Goal: Information Seeking & Learning: Learn about a topic

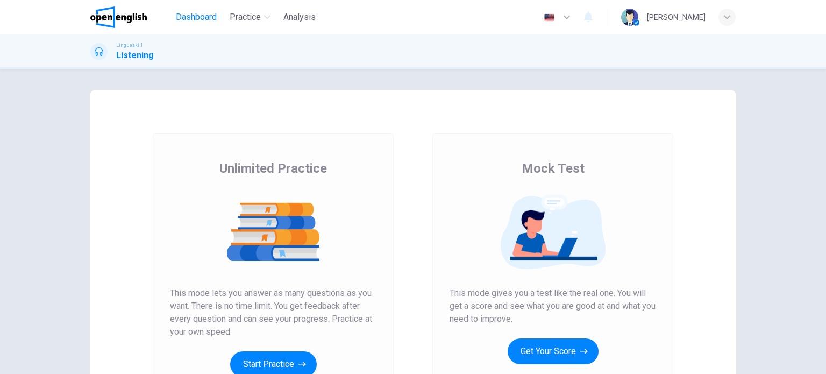
click at [202, 22] on span "Dashboard" at bounding box center [196, 17] width 41 height 13
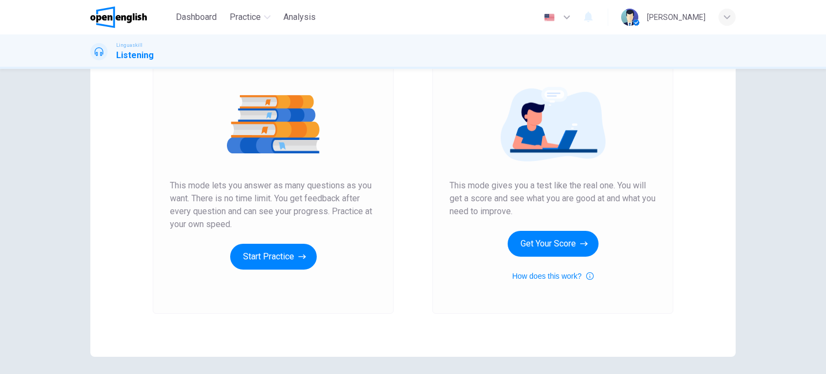
drag, startPoint x: 503, startPoint y: 197, endPoint x: 602, endPoint y: 202, distance: 99.7
click at [602, 202] on span "This mode gives you a test like the real one. You will get a score and see what…" at bounding box center [553, 198] width 207 height 39
click at [588, 275] on icon "button" at bounding box center [590, 276] width 8 height 13
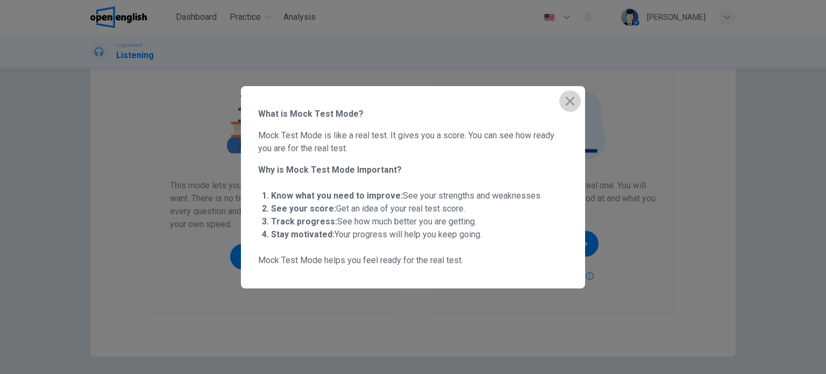
click at [570, 102] on icon "button" at bounding box center [570, 101] width 9 height 9
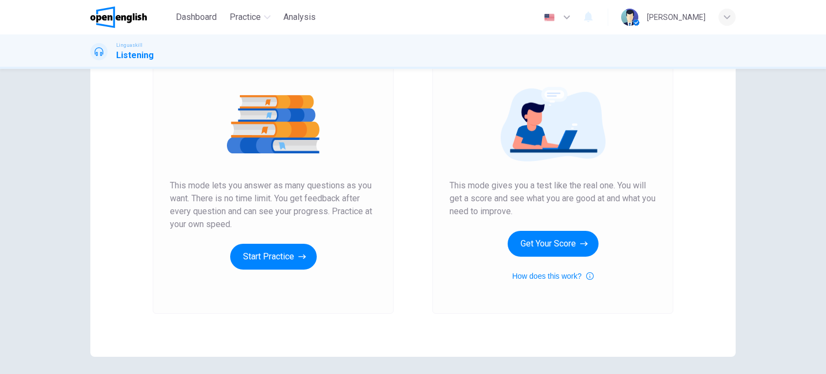
drag, startPoint x: 561, startPoint y: 253, endPoint x: 580, endPoint y: 264, distance: 21.7
click at [580, 264] on div "Mock Test This mode gives you a test like the real one. You will get a score an…" at bounding box center [553, 167] width 207 height 230
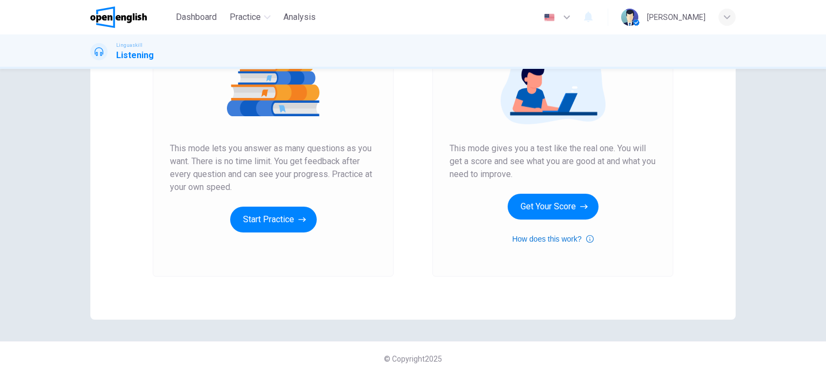
scroll to position [146, 0]
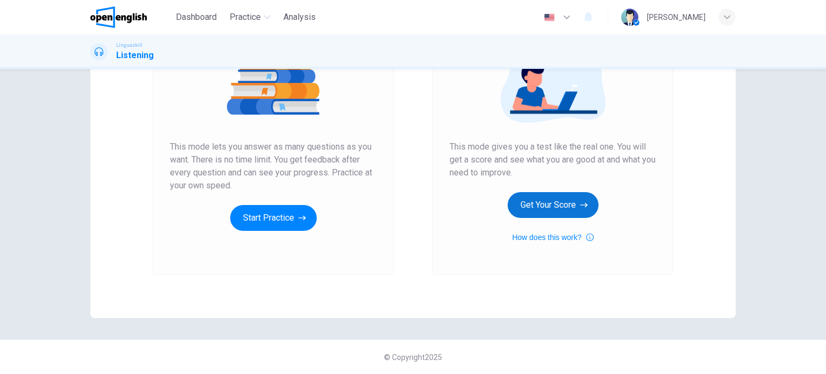
click at [545, 206] on button "Get Your Score" at bounding box center [553, 205] width 91 height 26
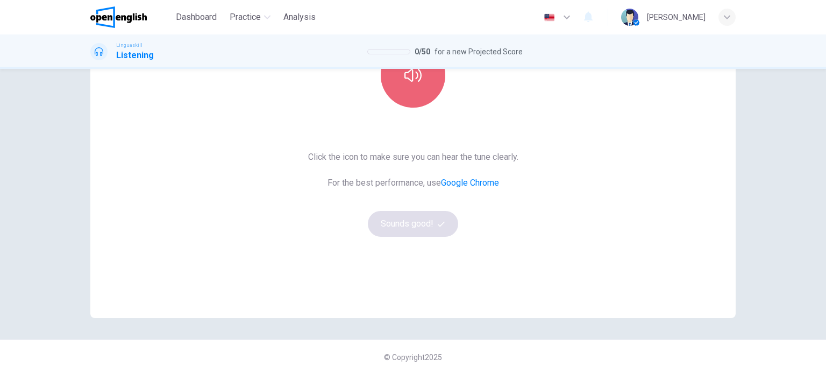
click at [394, 84] on button "button" at bounding box center [413, 75] width 65 height 65
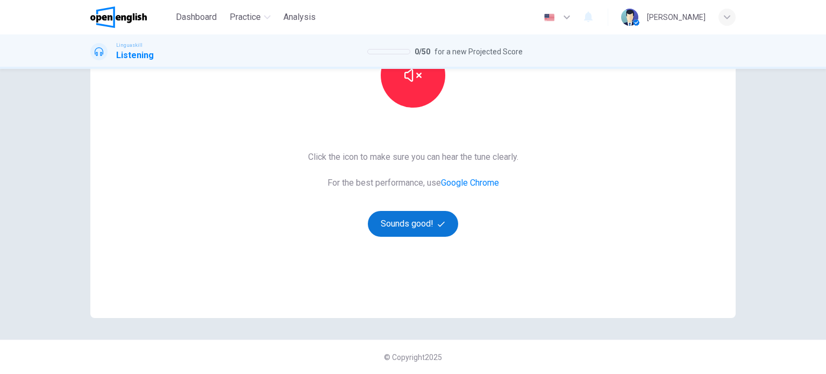
click at [419, 223] on button "Sounds good!" at bounding box center [413, 224] width 90 height 26
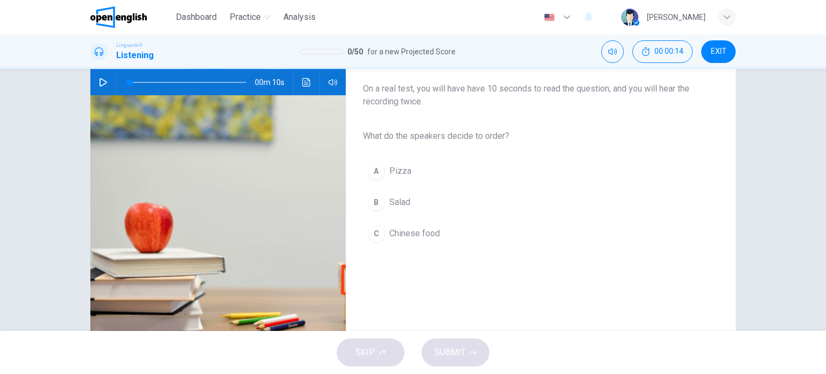
scroll to position [108, 0]
click at [99, 82] on icon "button" at bounding box center [103, 81] width 9 height 9
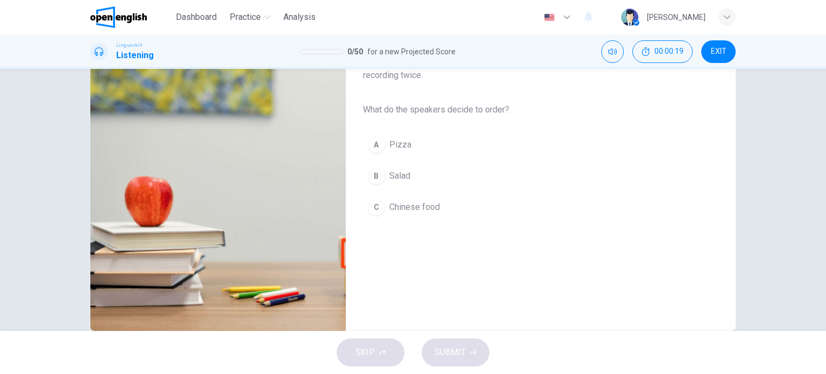
scroll to position [155, 0]
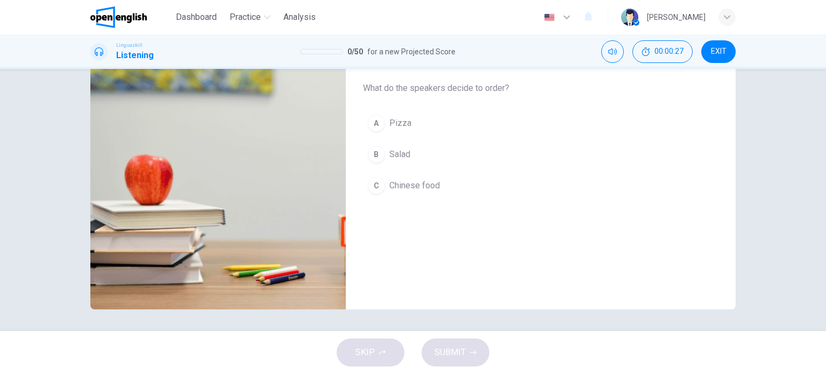
type input "*"
click at [373, 152] on div "B" at bounding box center [376, 154] width 17 height 17
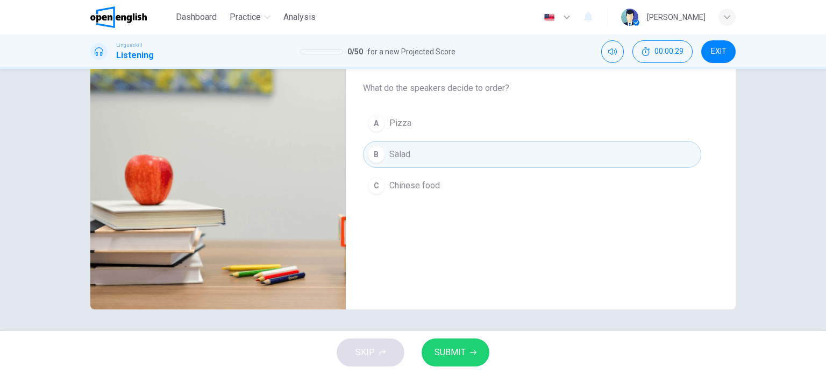
click at [462, 350] on span "SUBMIT" at bounding box center [450, 352] width 31 height 15
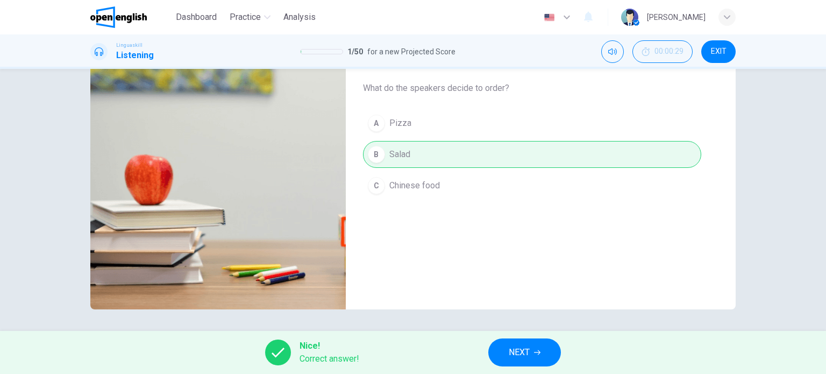
click at [536, 355] on icon "button" at bounding box center [537, 352] width 6 height 6
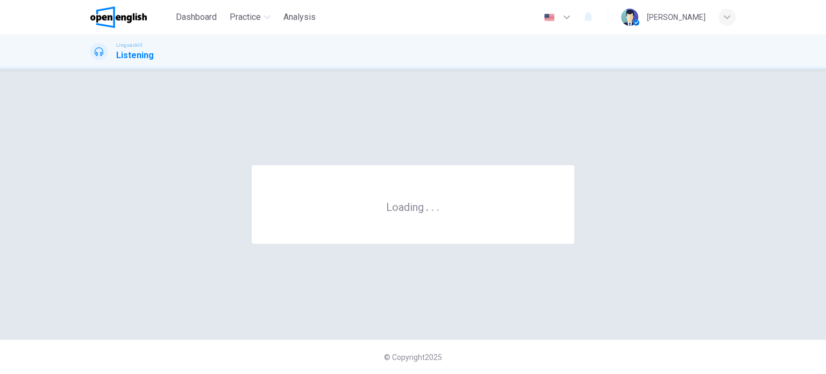
scroll to position [0, 0]
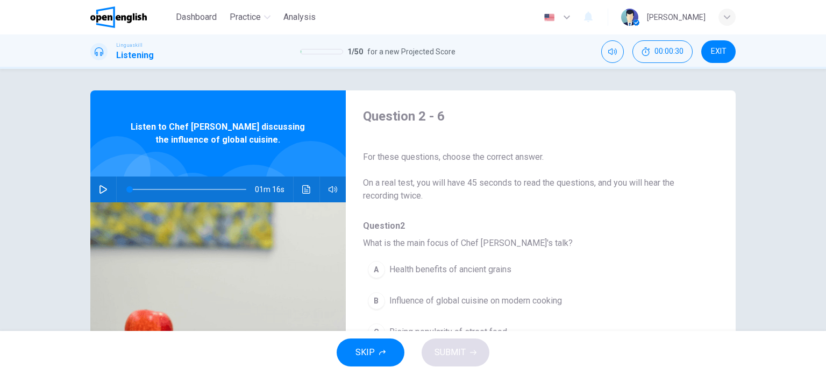
click at [97, 185] on button "button" at bounding box center [103, 189] width 17 height 26
click at [101, 189] on icon "button" at bounding box center [103, 189] width 6 height 6
click at [100, 189] on icon "button" at bounding box center [103, 189] width 9 height 9
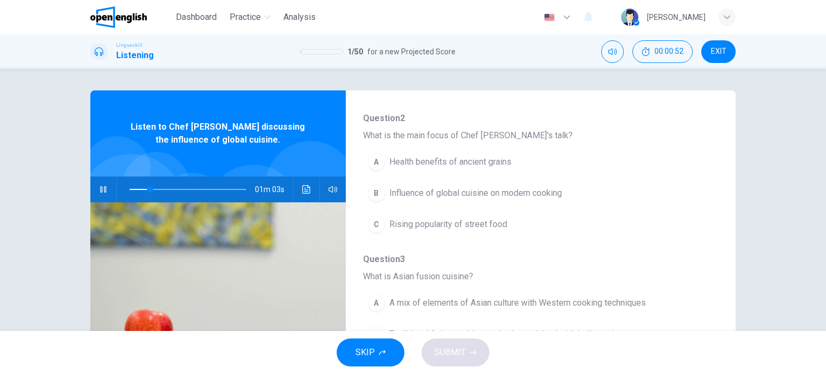
scroll to position [54, 0]
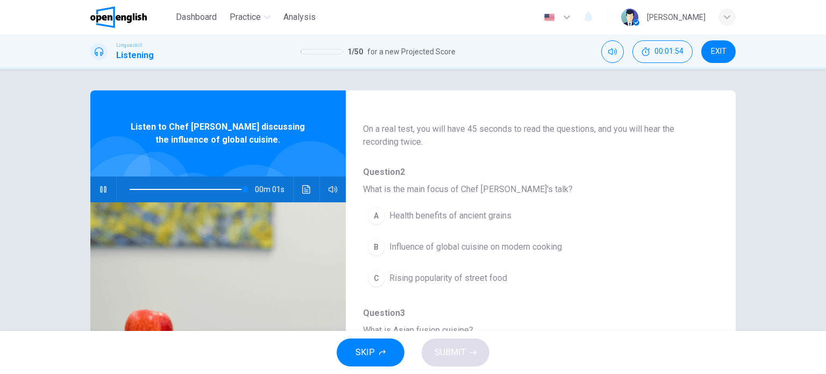
type input "*"
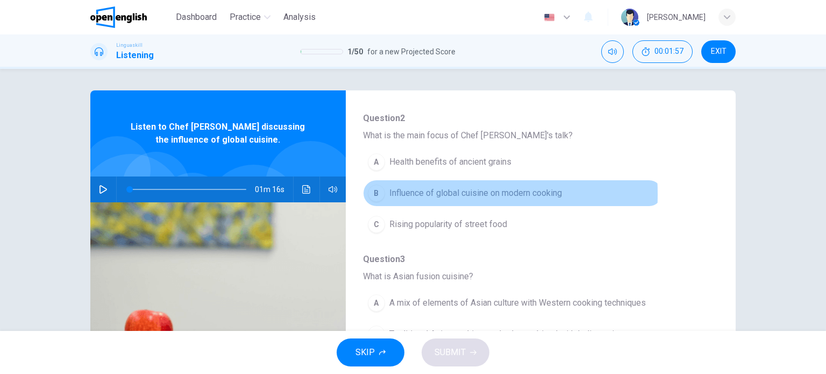
click at [376, 194] on div "B" at bounding box center [376, 193] width 17 height 17
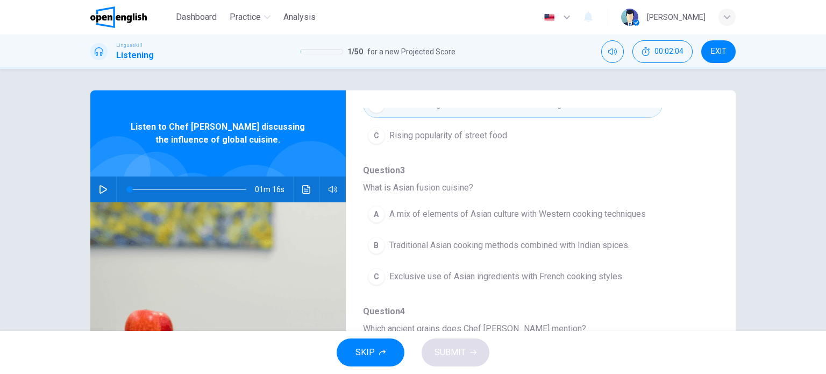
scroll to position [215, 0]
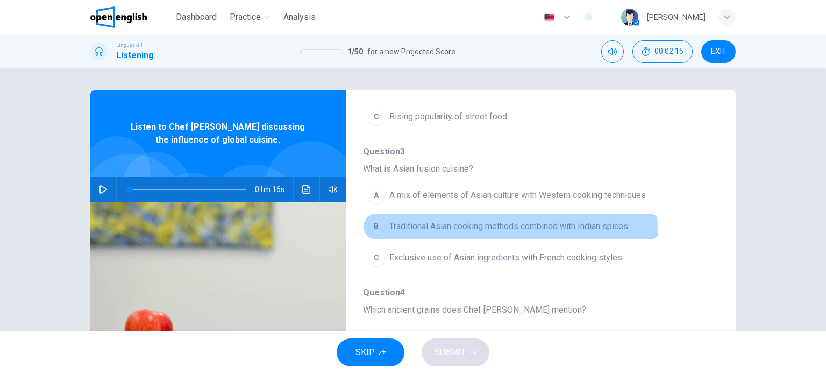
click at [377, 232] on div "B" at bounding box center [376, 226] width 17 height 17
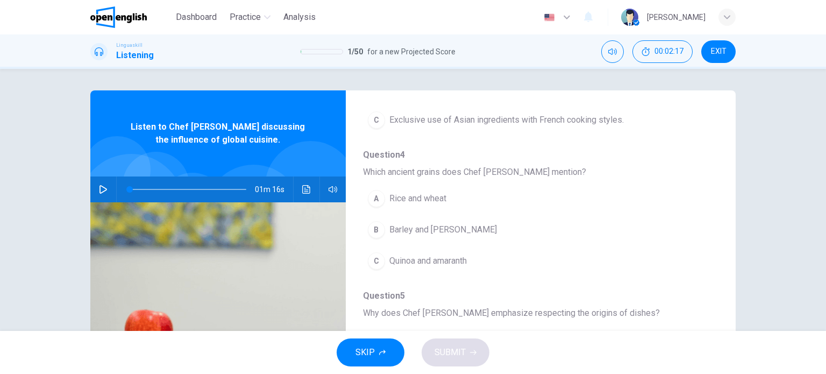
scroll to position [377, 0]
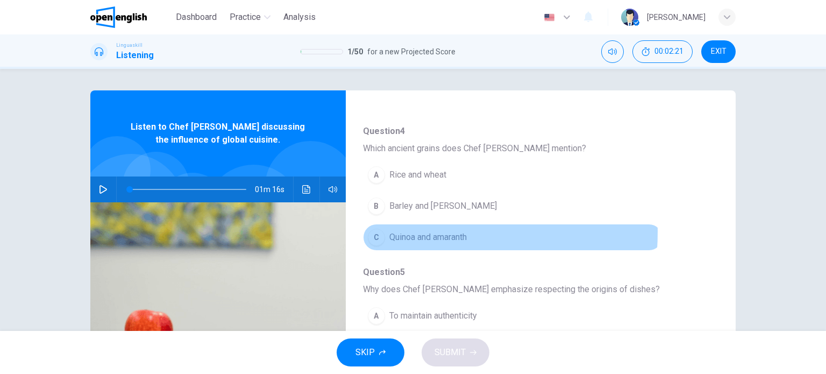
click at [377, 230] on div "C" at bounding box center [376, 237] width 17 height 17
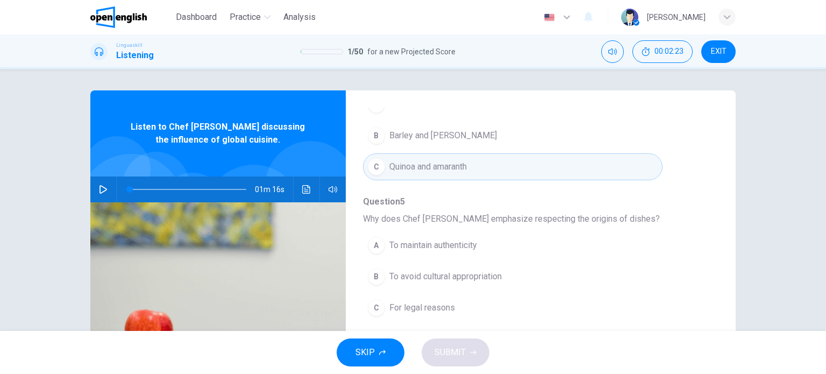
scroll to position [461, 0]
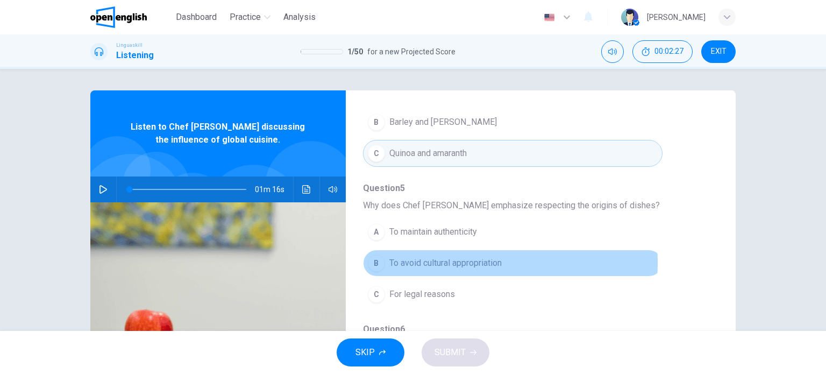
click at [377, 260] on div "B" at bounding box center [376, 263] width 17 height 17
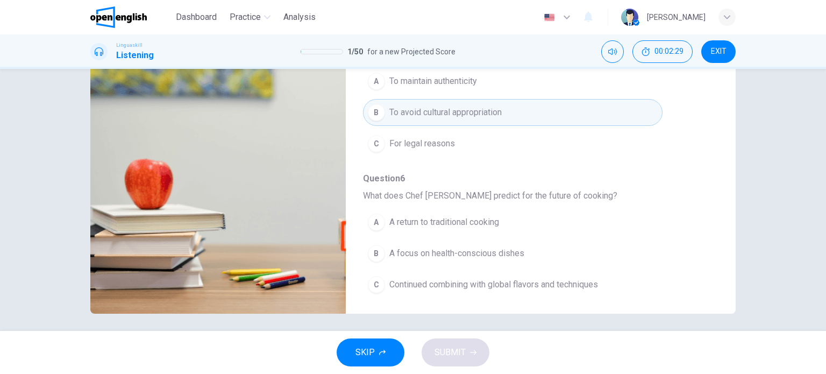
scroll to position [155, 0]
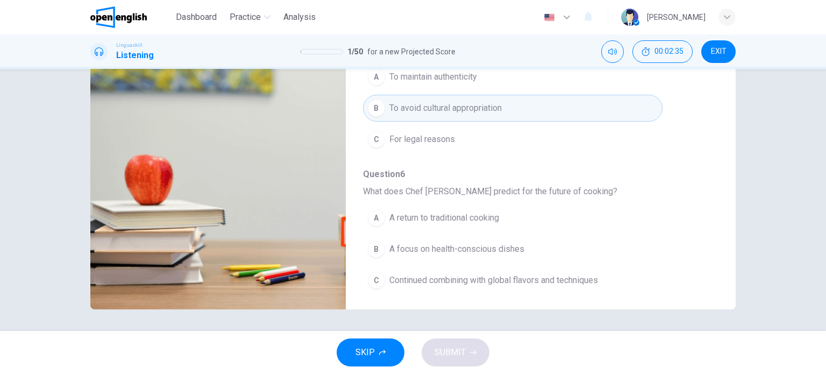
click at [373, 272] on div "C" at bounding box center [376, 280] width 17 height 17
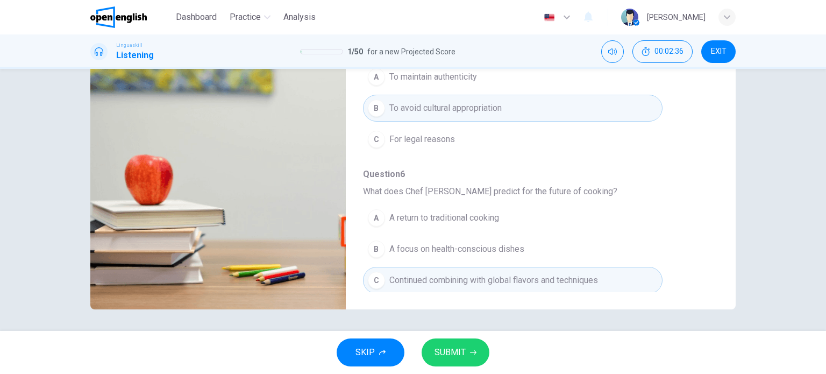
click at [467, 360] on button "SUBMIT" at bounding box center [456, 352] width 68 height 28
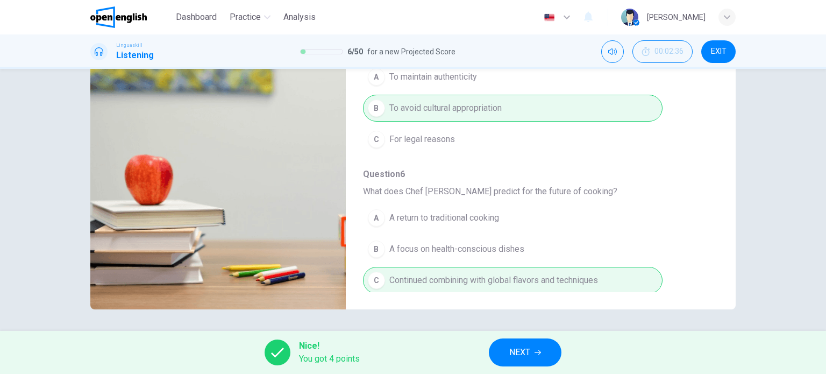
click at [540, 350] on icon "button" at bounding box center [538, 352] width 6 height 5
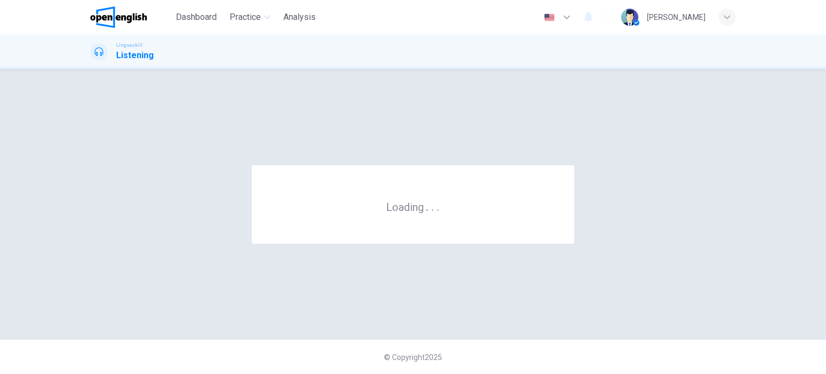
scroll to position [0, 0]
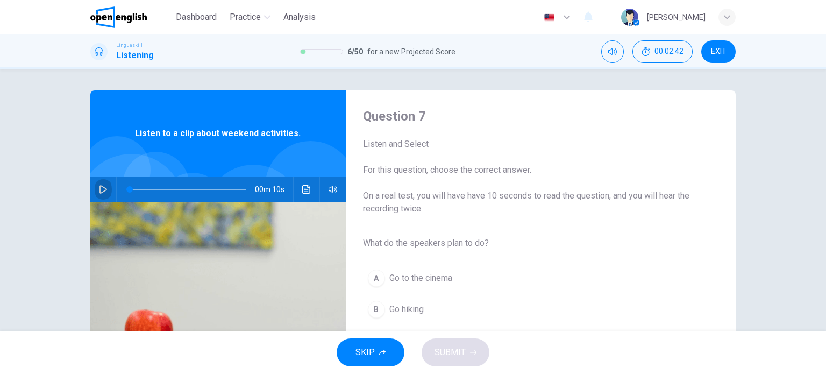
click at [101, 190] on icon "button" at bounding box center [103, 189] width 9 height 9
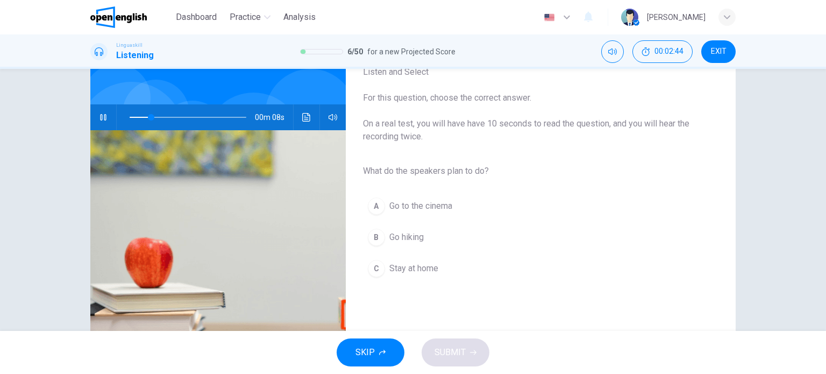
scroll to position [54, 0]
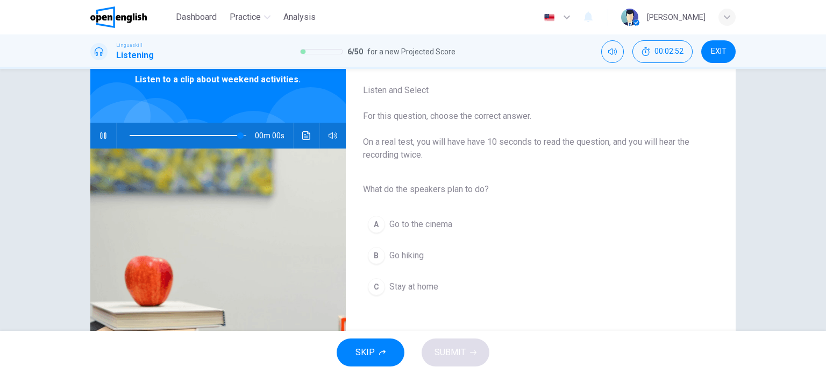
type input "*"
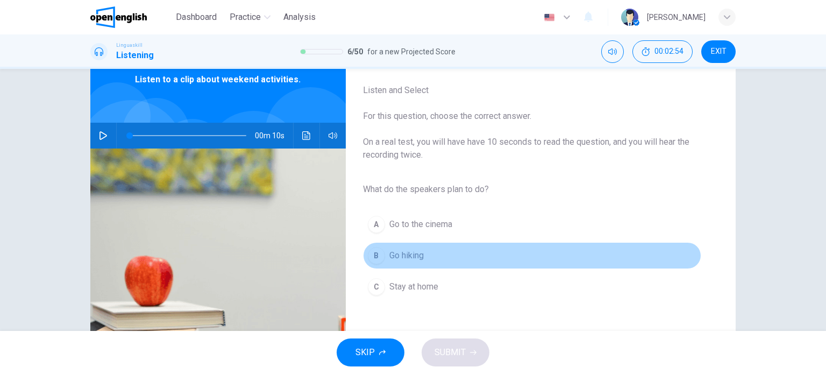
click at [368, 257] on div "B" at bounding box center [376, 255] width 17 height 17
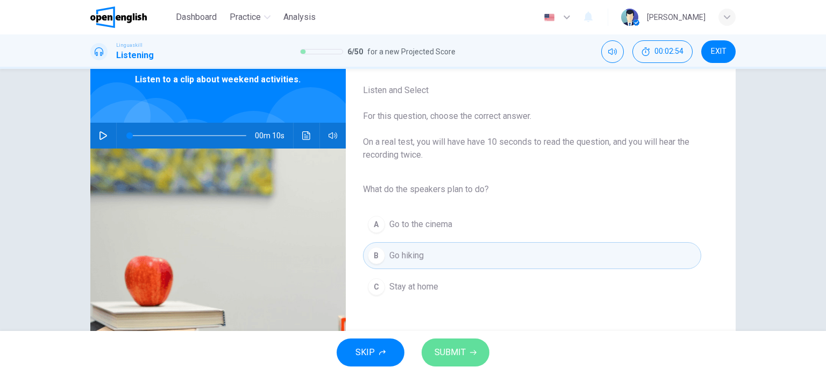
click at [442, 350] on span "SUBMIT" at bounding box center [450, 352] width 31 height 15
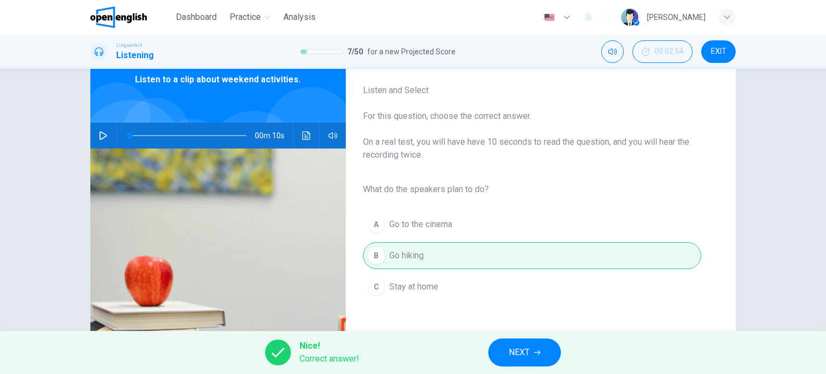
click at [500, 351] on button "NEXT" at bounding box center [525, 352] width 73 height 28
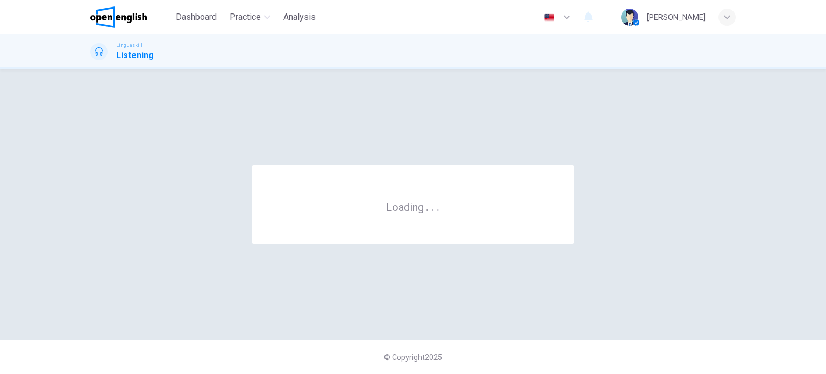
scroll to position [0, 0]
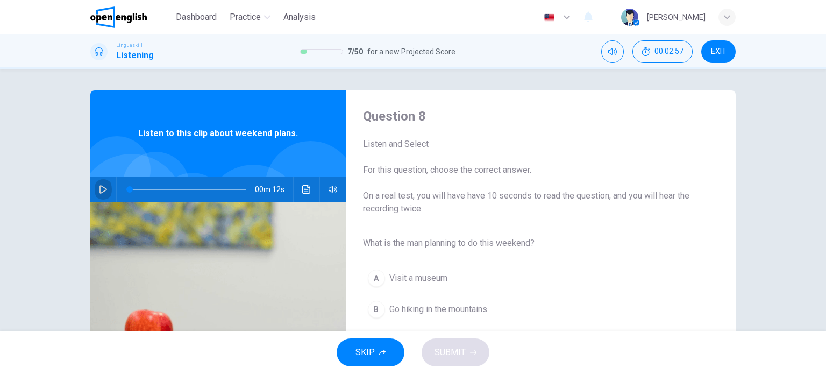
click at [101, 189] on icon "button" at bounding box center [103, 189] width 9 height 9
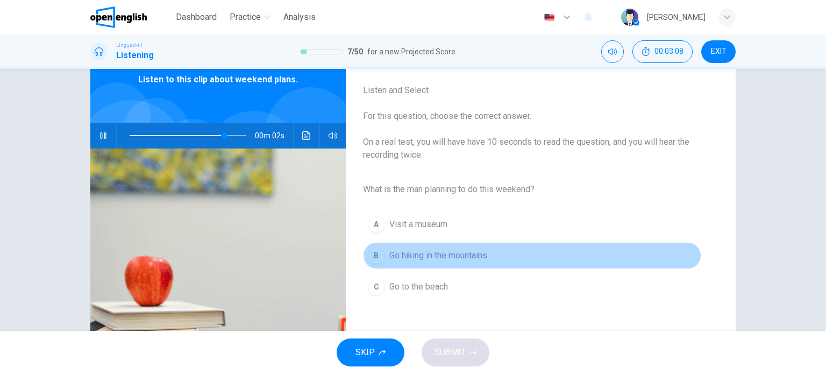
click at [379, 256] on div "B" at bounding box center [376, 255] width 17 height 17
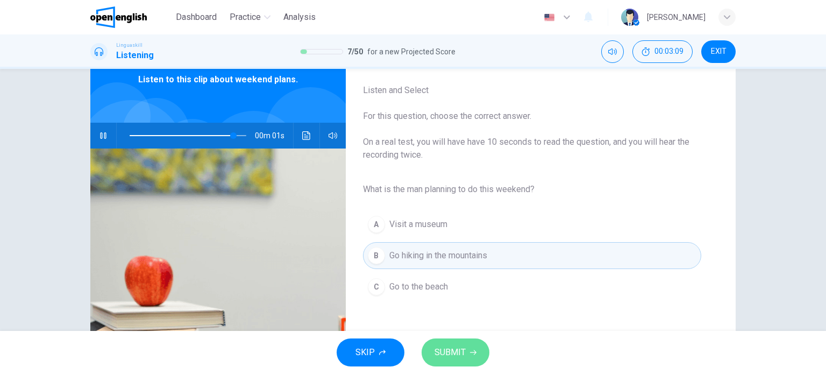
click at [461, 346] on span "SUBMIT" at bounding box center [450, 352] width 31 height 15
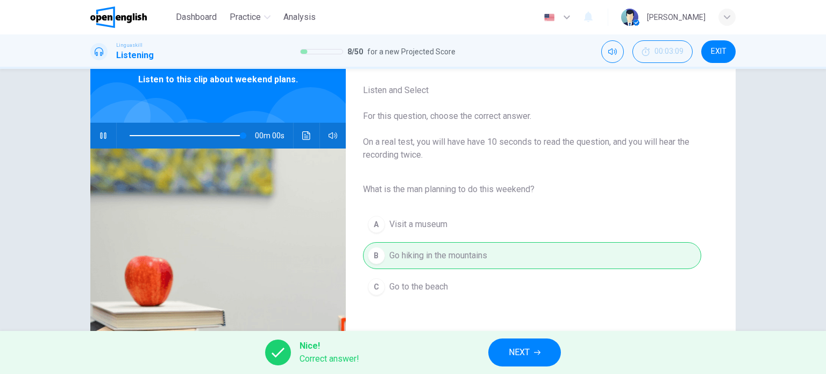
type input "*"
click at [514, 359] on span "NEXT" at bounding box center [519, 352] width 21 height 15
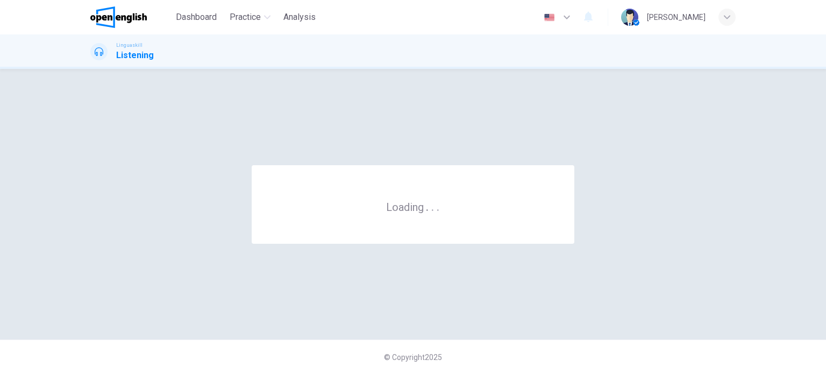
scroll to position [0, 0]
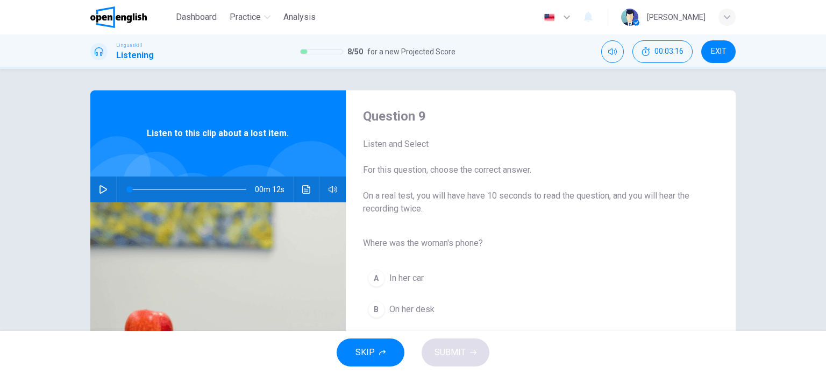
click at [106, 190] on button "button" at bounding box center [103, 189] width 17 height 26
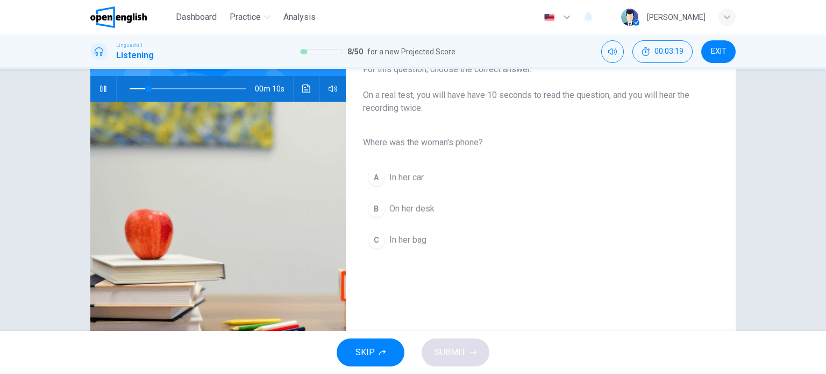
scroll to position [108, 0]
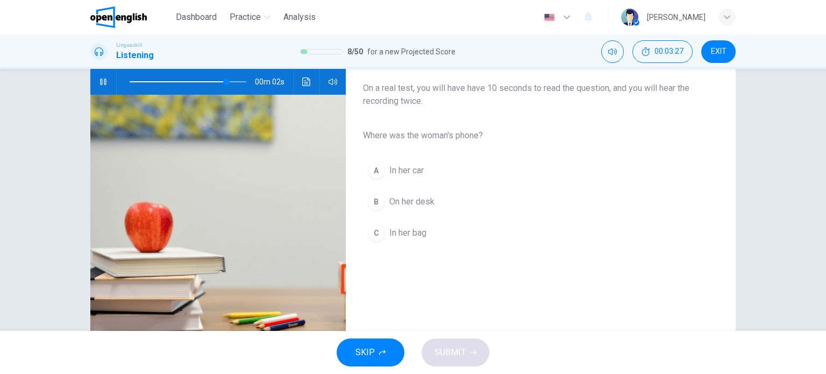
click at [379, 234] on div "C" at bounding box center [376, 232] width 17 height 17
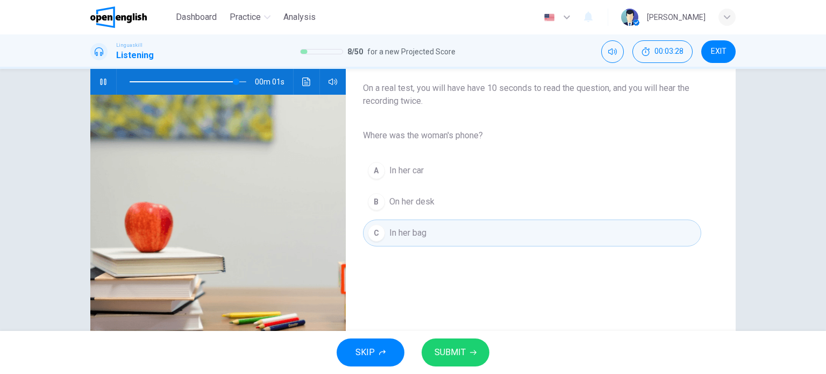
click at [450, 346] on span "SUBMIT" at bounding box center [450, 352] width 31 height 15
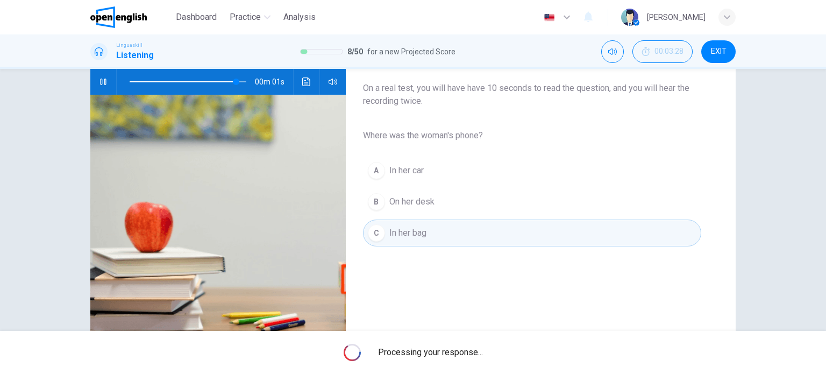
type input "*"
click at [461, 354] on span "Processing your response..." at bounding box center [430, 352] width 105 height 13
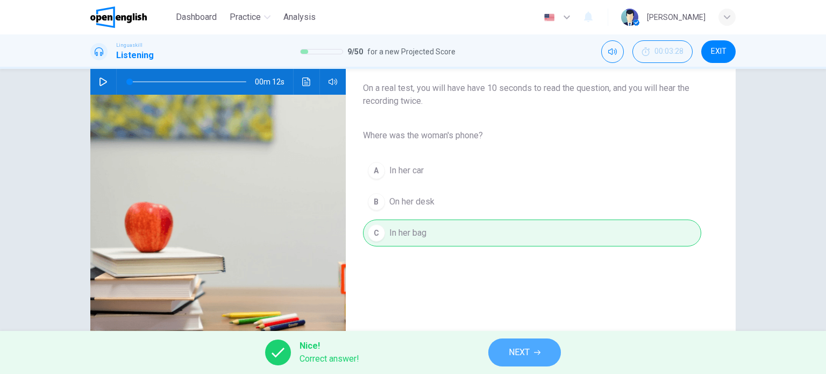
click at [504, 348] on button "NEXT" at bounding box center [525, 352] width 73 height 28
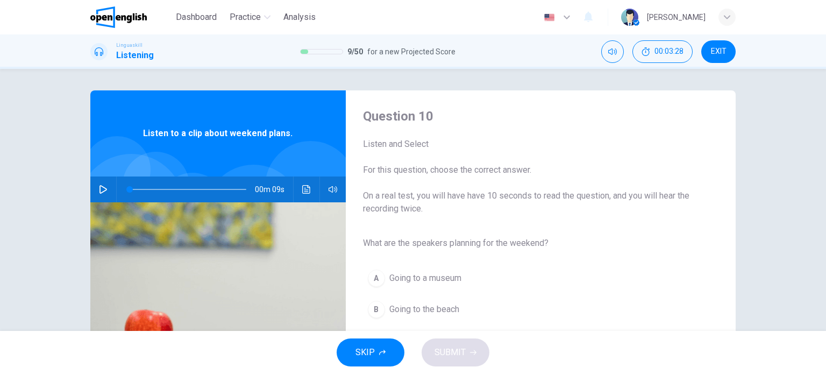
click at [99, 185] on button "button" at bounding box center [103, 189] width 17 height 26
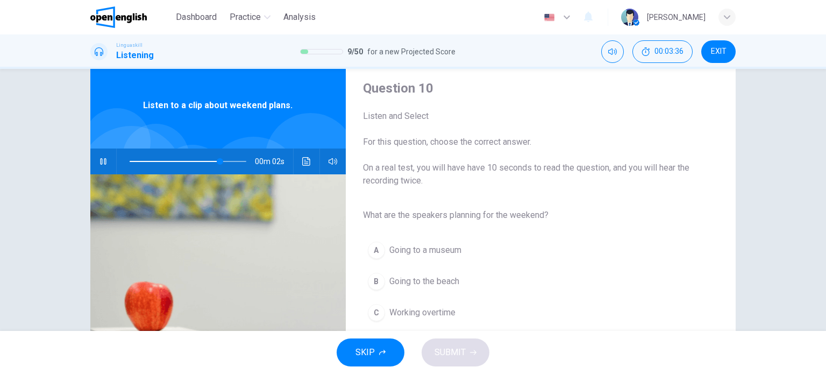
scroll to position [54, 0]
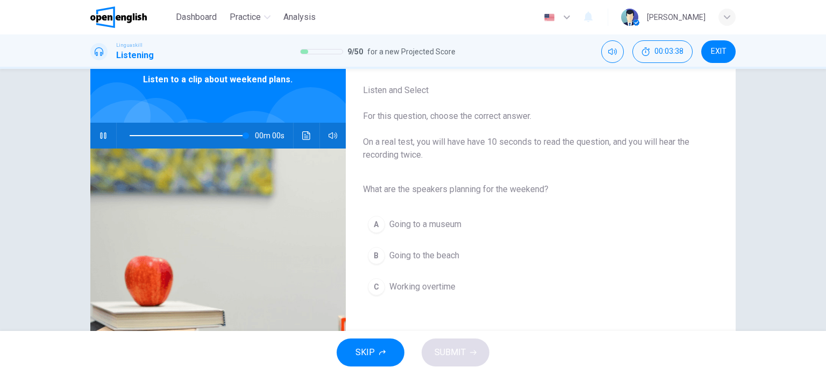
type input "*"
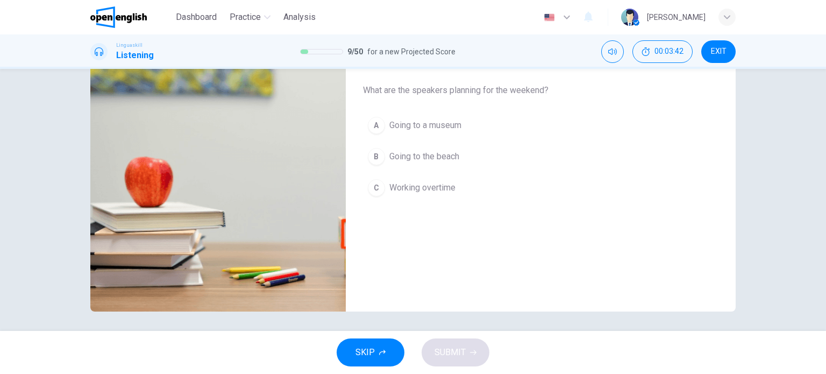
scroll to position [155, 0]
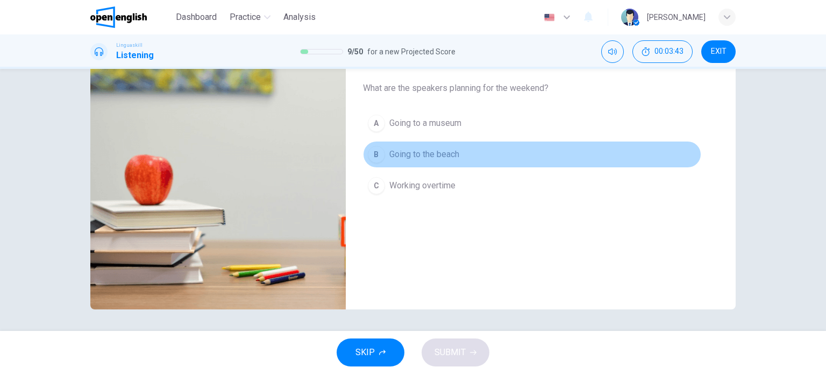
click at [372, 149] on div "B" at bounding box center [376, 154] width 17 height 17
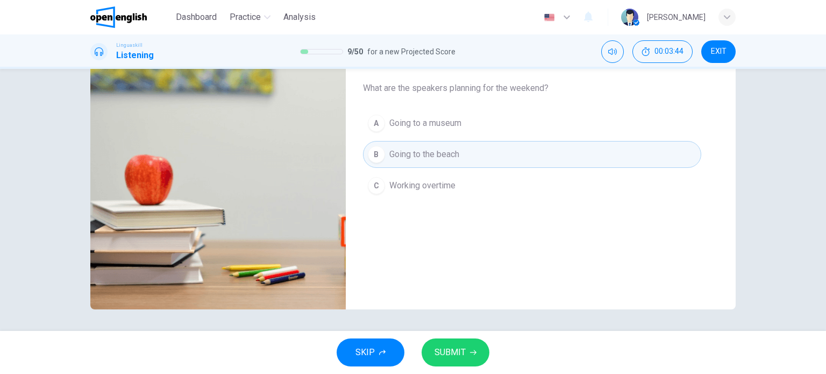
click at [471, 362] on button "SUBMIT" at bounding box center [456, 352] width 68 height 28
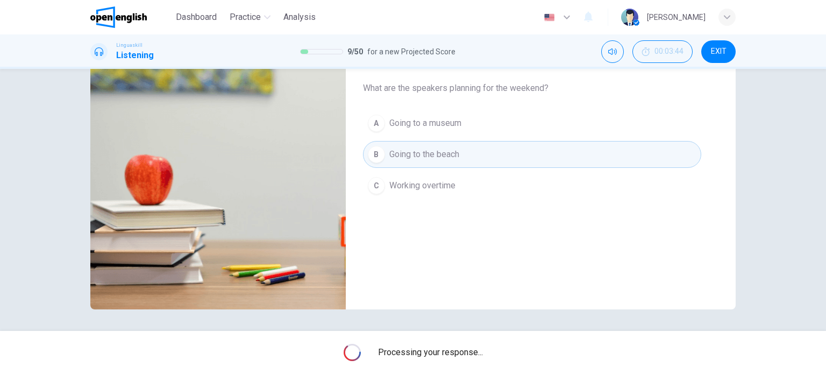
click at [471, 358] on span "Processing your response..." at bounding box center [430, 352] width 105 height 13
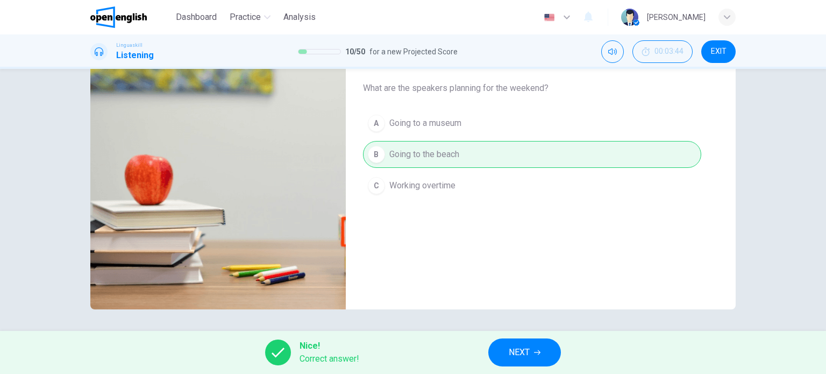
click at [531, 347] on button "NEXT" at bounding box center [525, 352] width 73 height 28
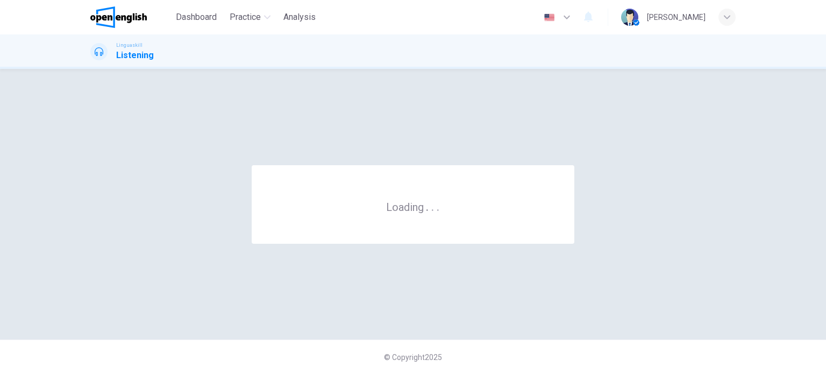
scroll to position [0, 0]
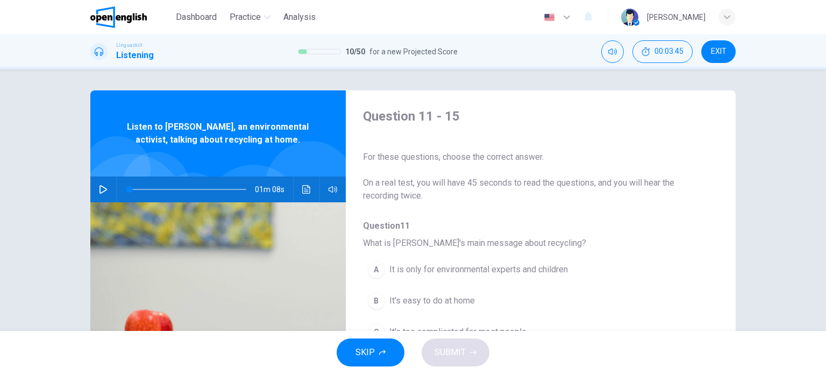
click at [103, 189] on icon "button" at bounding box center [104, 189] width 8 height 9
click at [101, 189] on icon "button" at bounding box center [103, 189] width 9 height 9
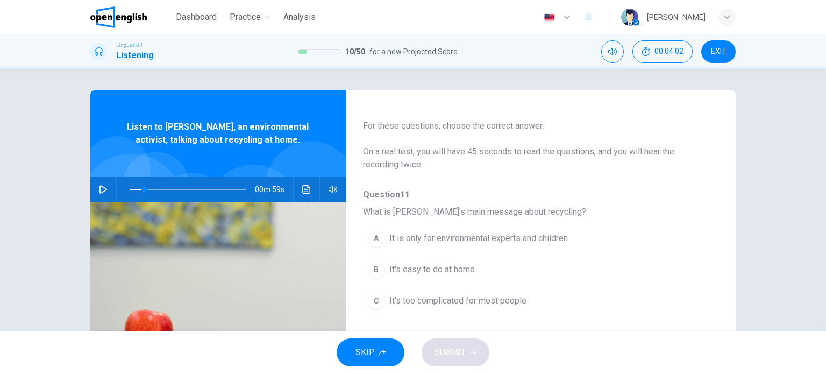
scroll to position [30, 0]
click at [101, 190] on icon "button" at bounding box center [103, 189] width 9 height 9
type input "*"
click at [375, 274] on div "B" at bounding box center [376, 270] width 17 height 17
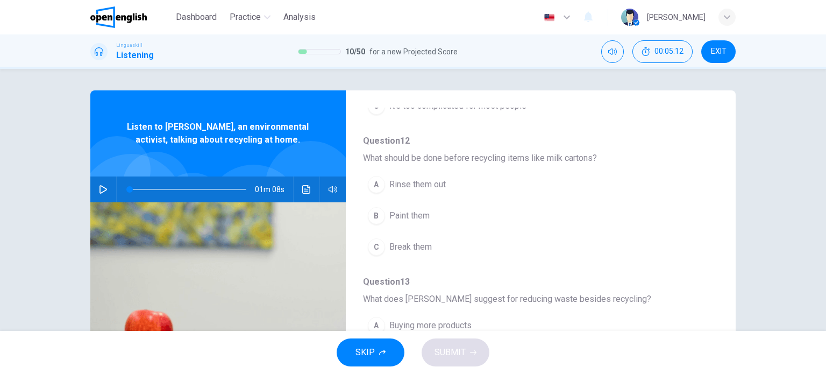
scroll to position [245, 0]
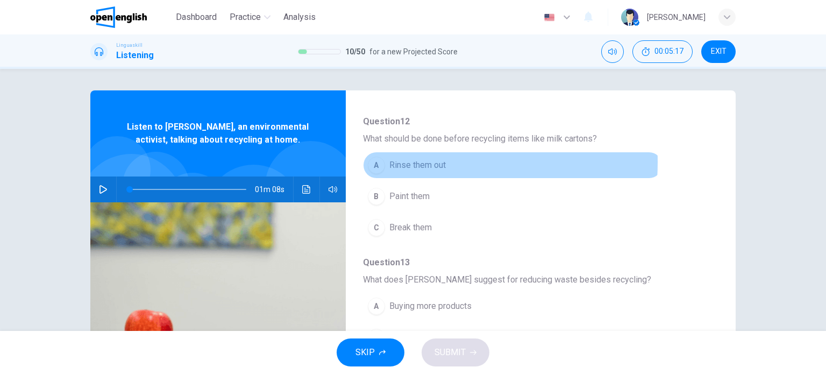
click at [374, 161] on div "A" at bounding box center [376, 165] width 17 height 17
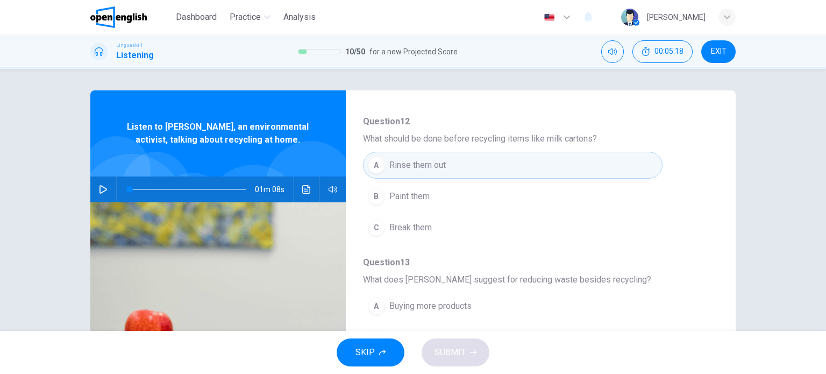
scroll to position [353, 0]
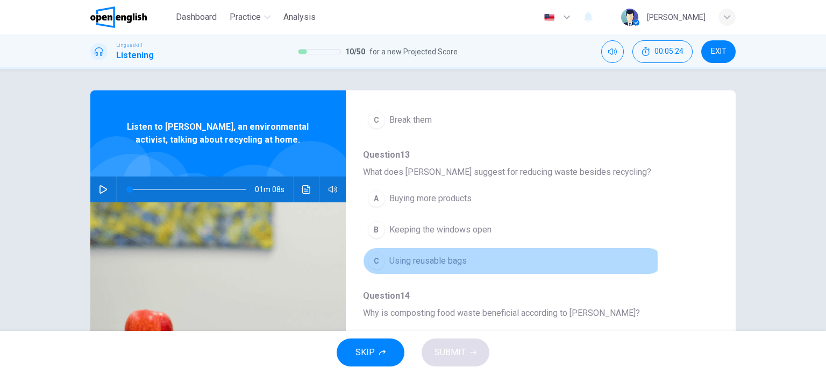
click at [372, 260] on div "C" at bounding box center [376, 260] width 17 height 17
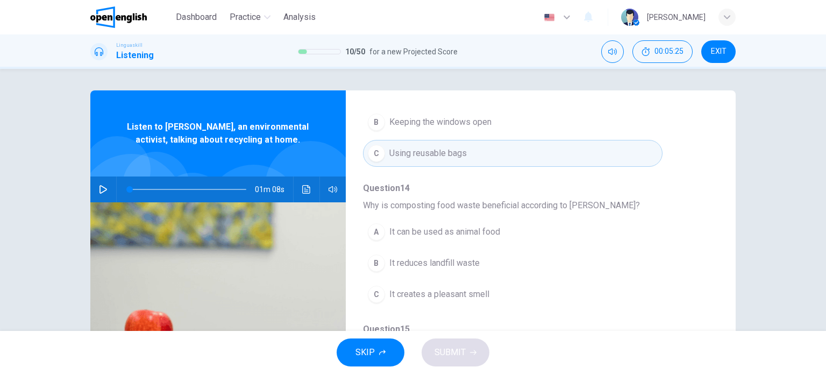
scroll to position [54, 0]
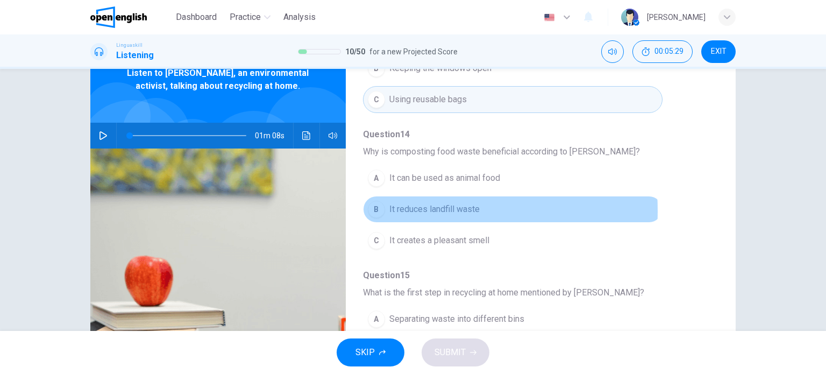
click at [372, 208] on div "B" at bounding box center [376, 209] width 17 height 17
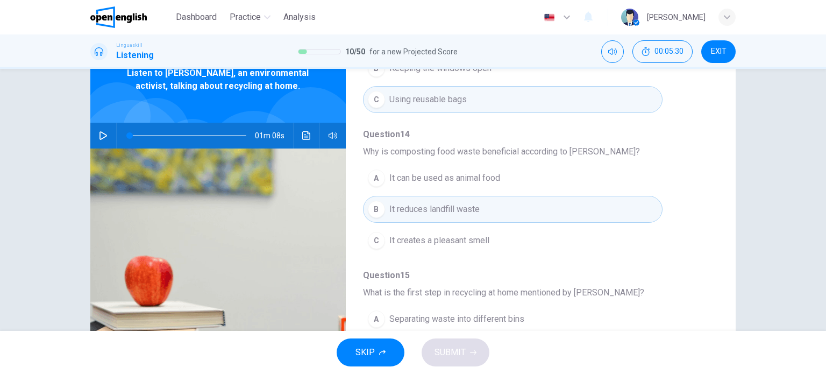
scroll to position [155, 0]
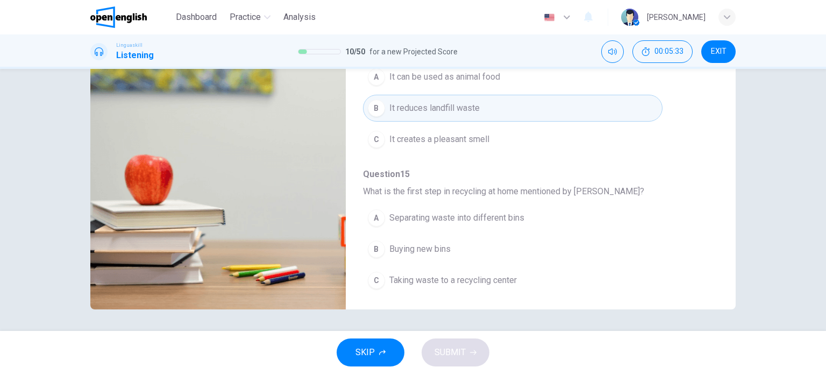
click at [372, 211] on div "A" at bounding box center [376, 217] width 17 height 17
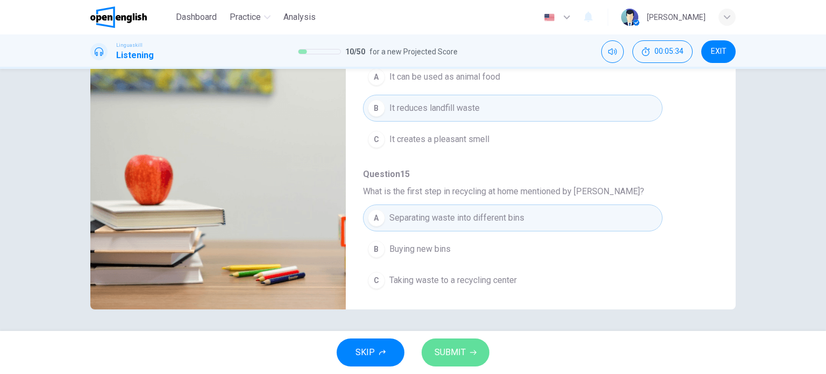
click at [463, 352] on span "SUBMIT" at bounding box center [450, 352] width 31 height 15
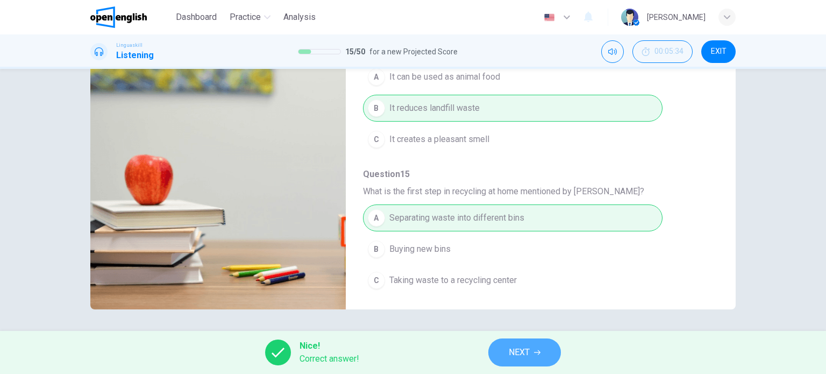
click at [523, 352] on span "NEXT" at bounding box center [519, 352] width 21 height 15
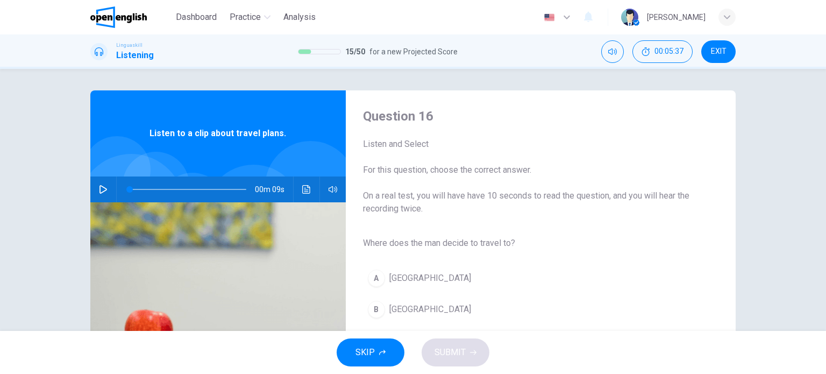
click at [99, 191] on icon "button" at bounding box center [103, 189] width 9 height 9
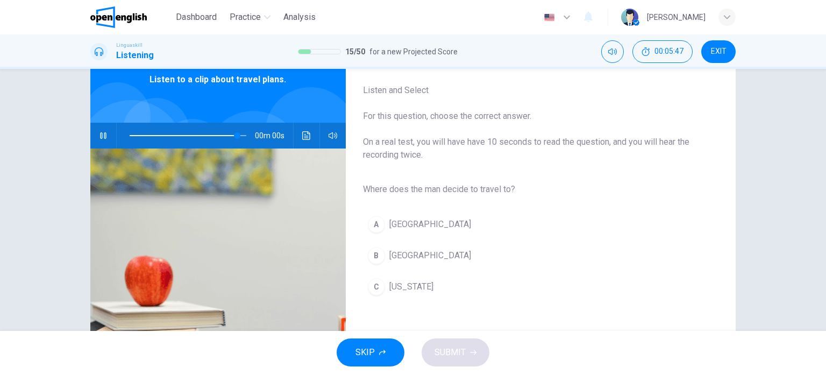
type input "*"
click at [379, 250] on div "B" at bounding box center [376, 255] width 17 height 17
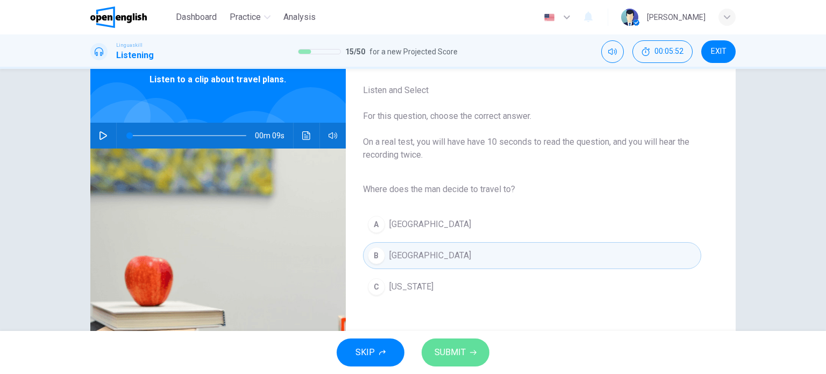
click at [455, 351] on span "SUBMIT" at bounding box center [450, 352] width 31 height 15
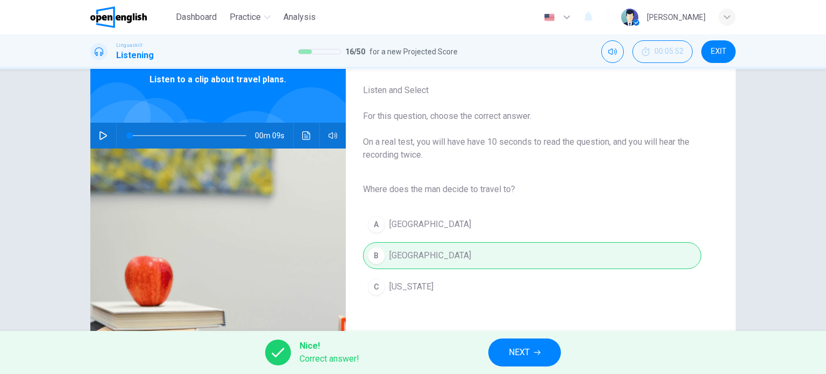
click at [515, 348] on span "NEXT" at bounding box center [519, 352] width 21 height 15
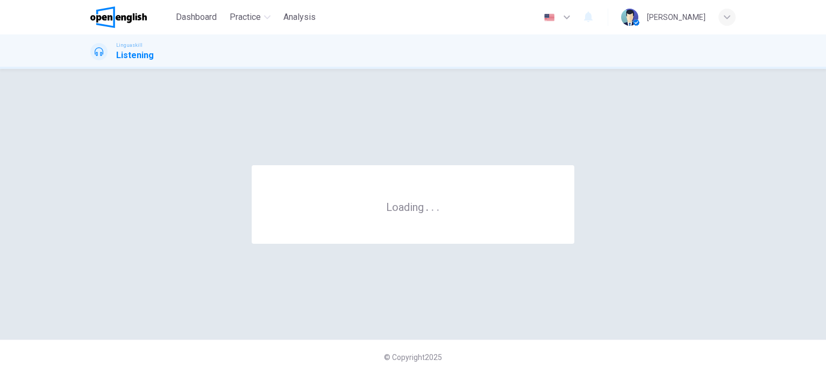
scroll to position [0, 0]
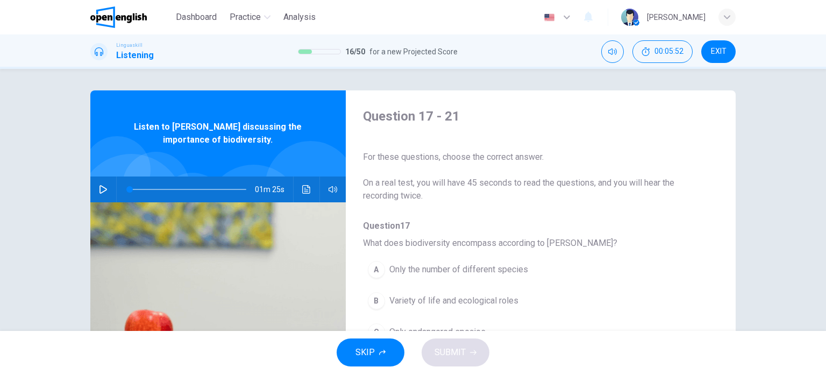
click at [102, 189] on icon "button" at bounding box center [103, 189] width 9 height 9
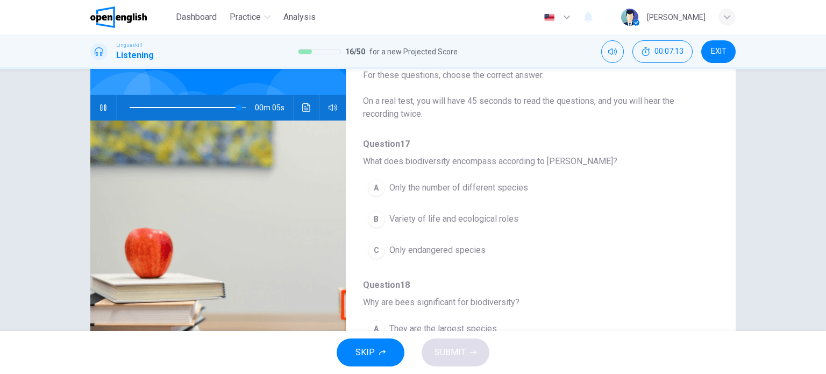
scroll to position [108, 0]
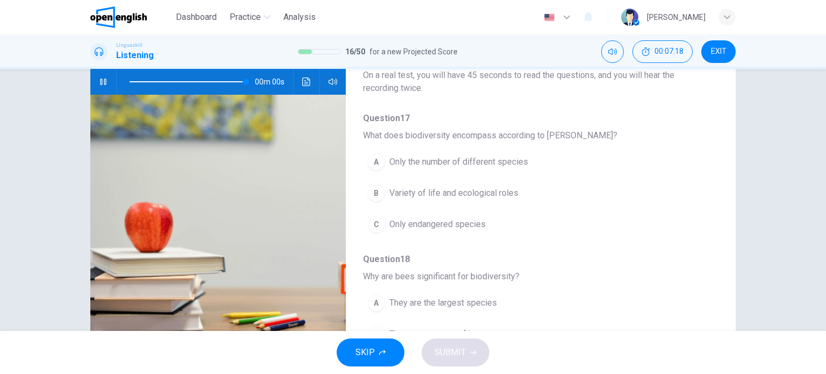
type input "*"
click at [377, 195] on div "B" at bounding box center [376, 193] width 17 height 17
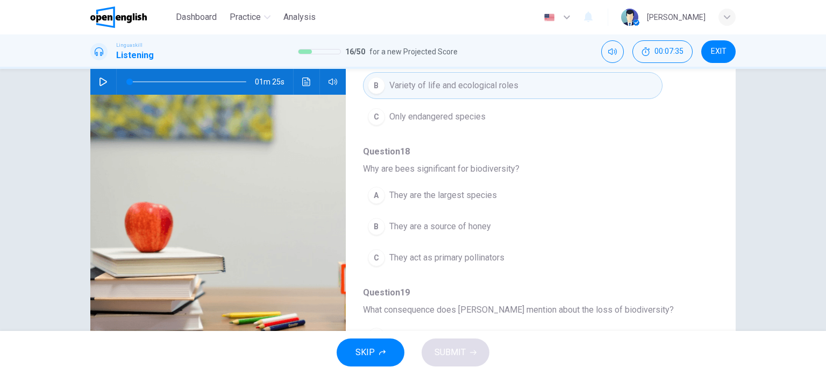
scroll to position [161, 0]
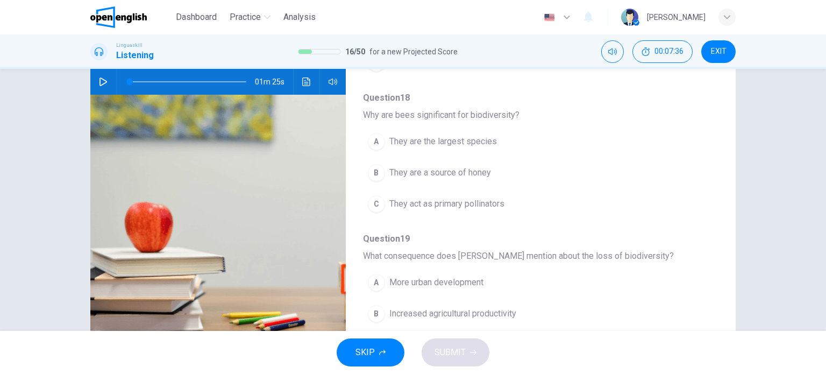
click at [378, 205] on div "C" at bounding box center [376, 203] width 17 height 17
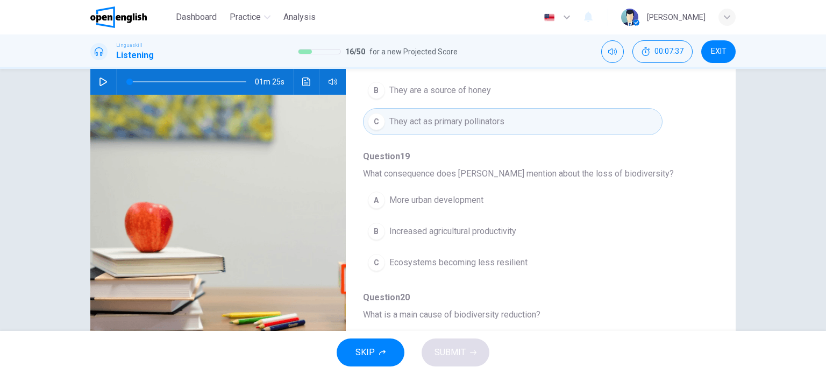
scroll to position [323, 0]
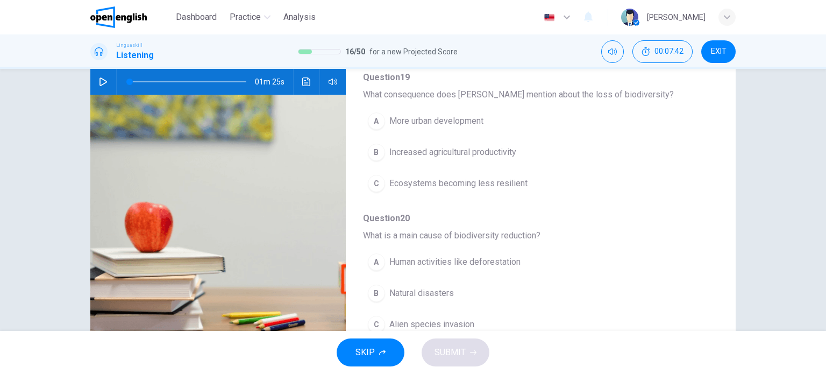
click at [373, 182] on div "C" at bounding box center [376, 183] width 17 height 17
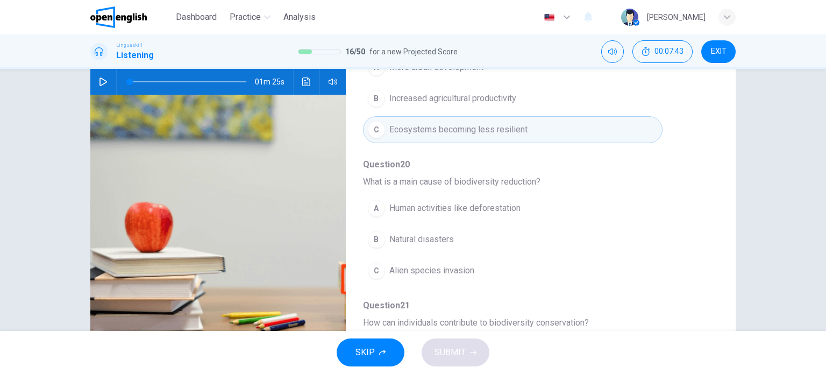
scroll to position [430, 0]
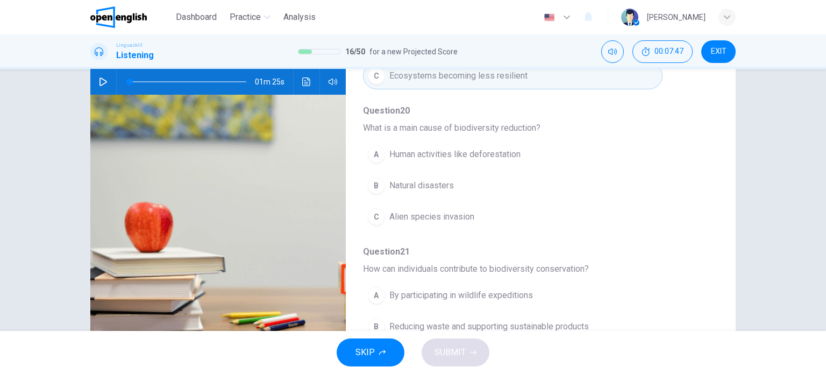
click at [371, 148] on div "A" at bounding box center [376, 154] width 17 height 17
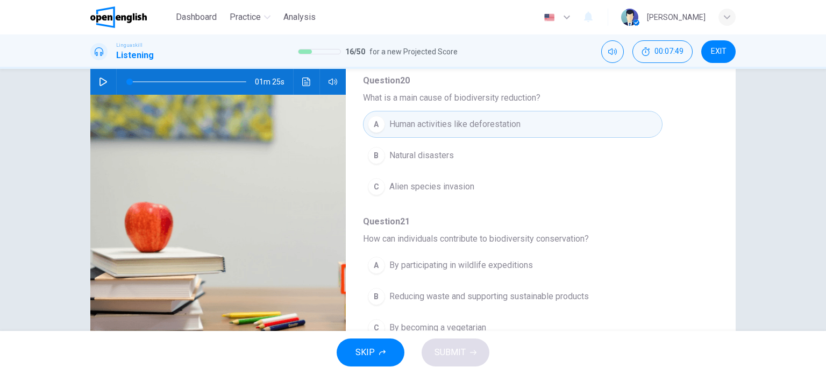
scroll to position [155, 0]
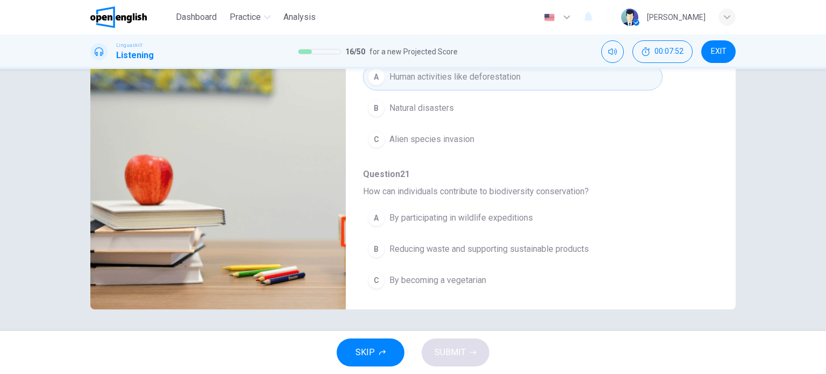
click at [378, 244] on div "B" at bounding box center [376, 249] width 17 height 17
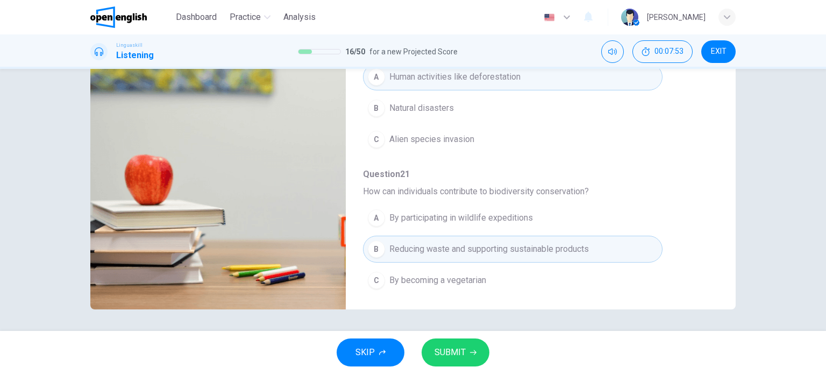
click at [473, 357] on button "SUBMIT" at bounding box center [456, 352] width 68 height 28
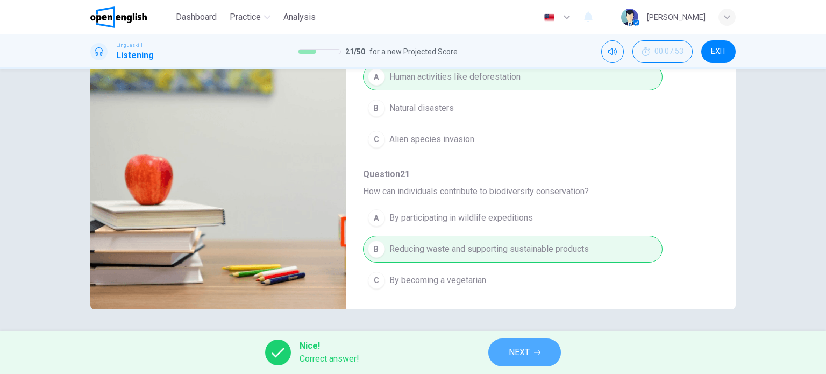
click at [523, 358] on span "NEXT" at bounding box center [519, 352] width 21 height 15
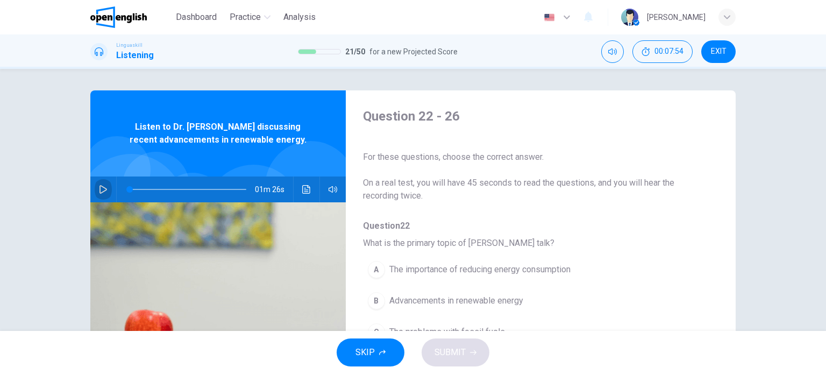
click at [105, 189] on button "button" at bounding box center [103, 189] width 17 height 26
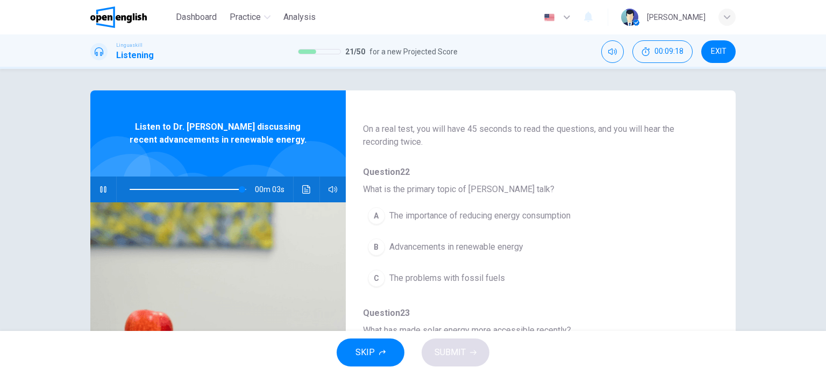
scroll to position [108, 0]
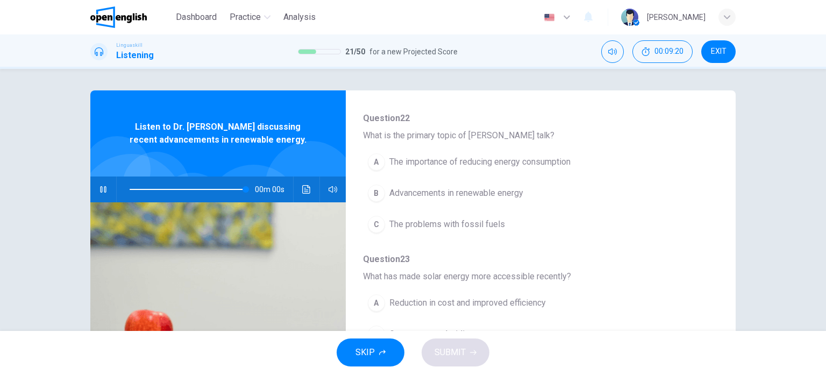
type input "*"
click at [368, 192] on div "B" at bounding box center [376, 193] width 17 height 17
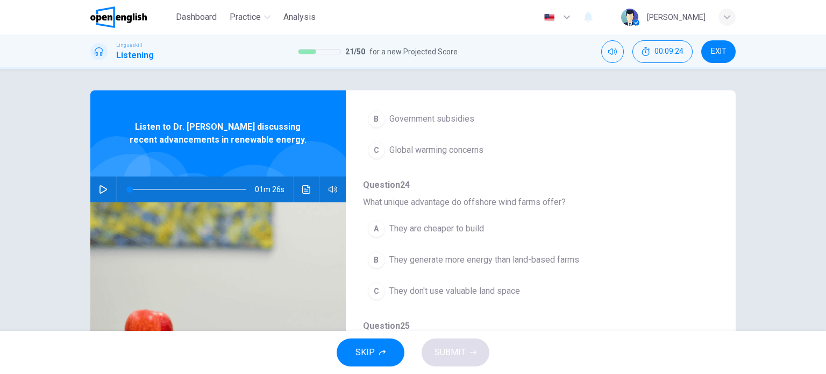
scroll to position [215, 0]
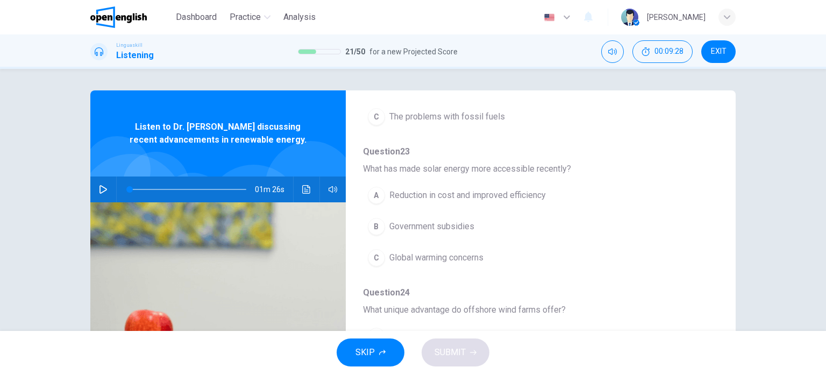
click at [378, 195] on div "A" at bounding box center [376, 195] width 17 height 17
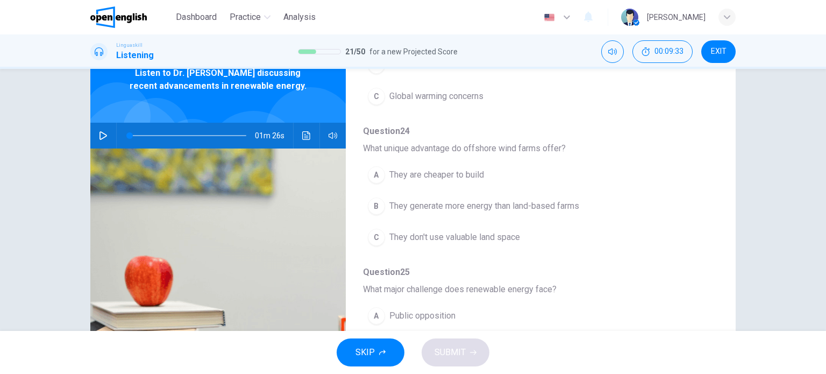
scroll to position [108, 0]
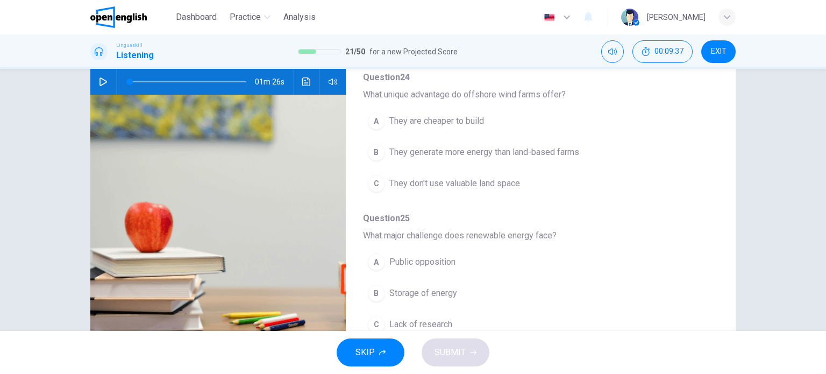
click at [376, 149] on div "B" at bounding box center [376, 152] width 17 height 17
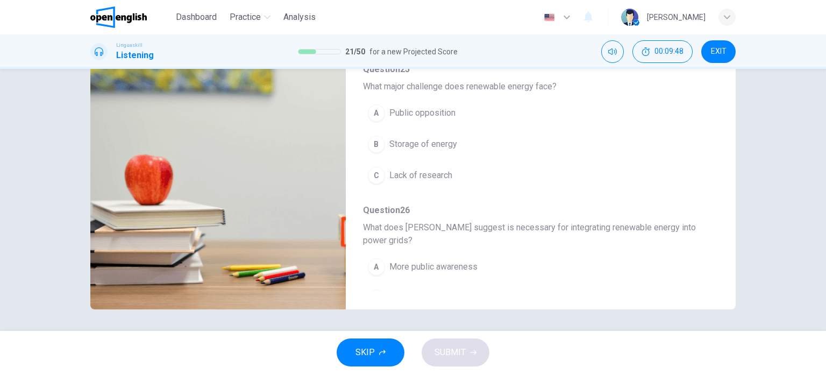
scroll to position [430, 0]
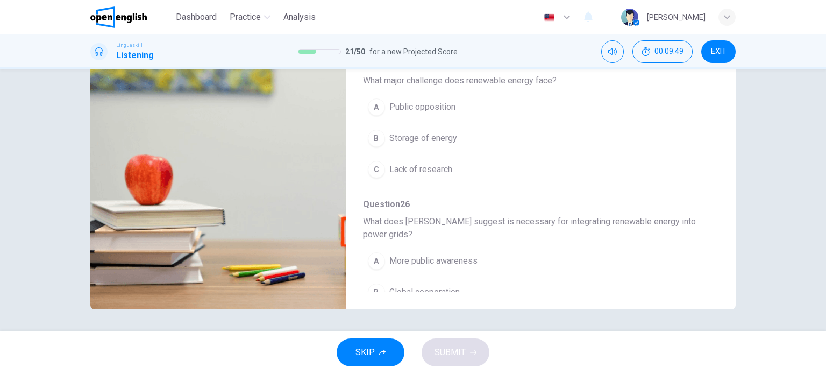
click at [374, 135] on div "B" at bounding box center [376, 138] width 17 height 17
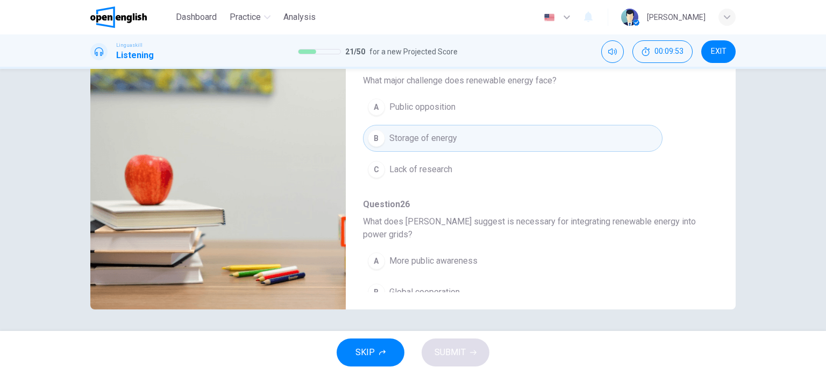
scroll to position [473, 0]
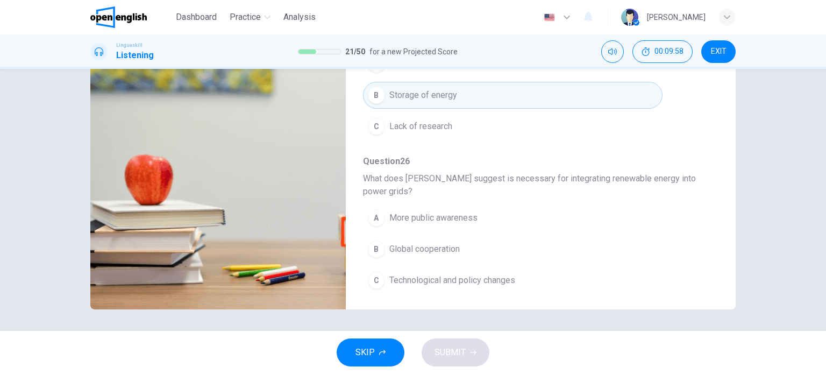
click at [375, 279] on div "C" at bounding box center [376, 280] width 17 height 17
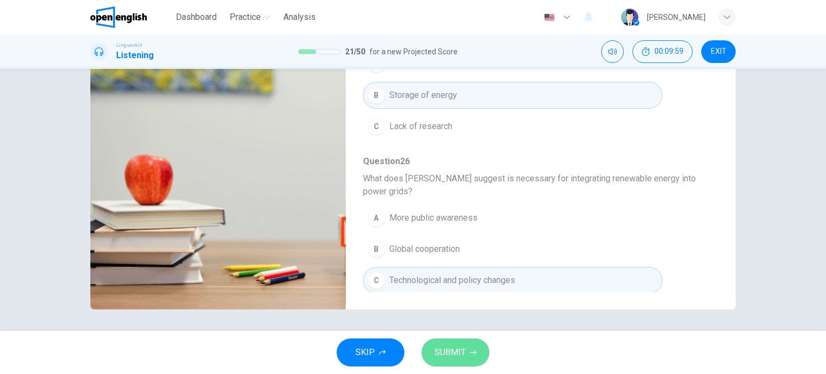
click at [463, 354] on span "SUBMIT" at bounding box center [450, 352] width 31 height 15
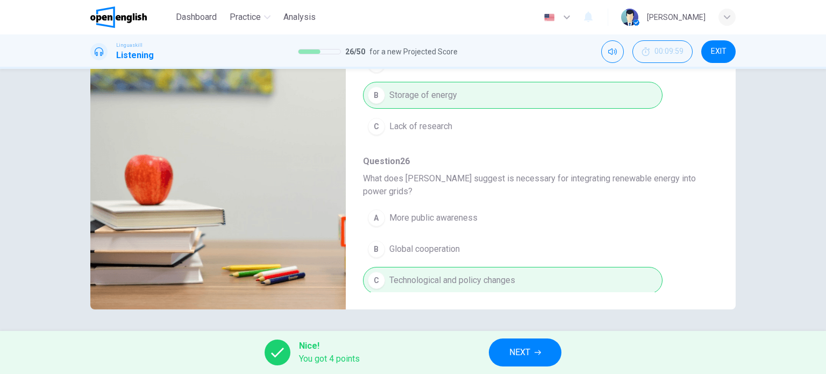
click at [526, 358] on span "NEXT" at bounding box center [520, 352] width 21 height 15
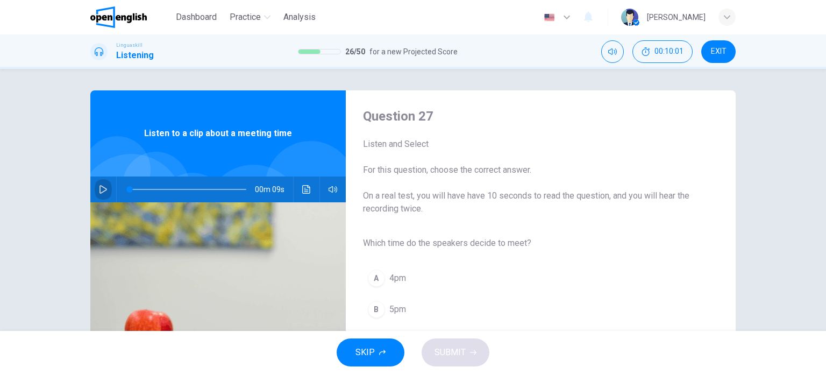
click at [101, 187] on icon "button" at bounding box center [103, 189] width 9 height 9
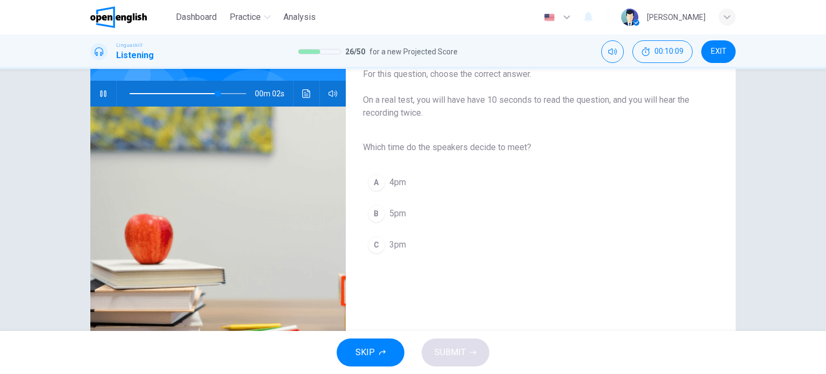
scroll to position [108, 0]
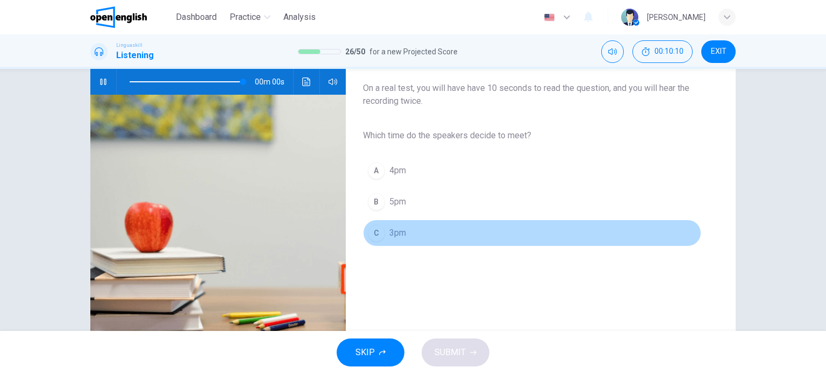
click at [372, 236] on div "C" at bounding box center [376, 232] width 17 height 17
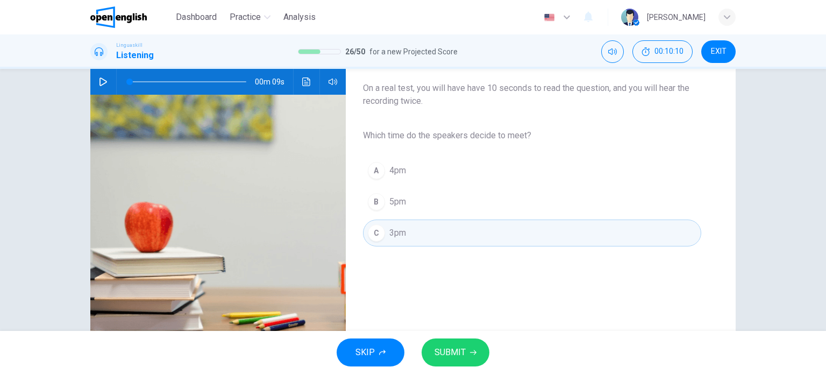
click at [457, 358] on span "SUBMIT" at bounding box center [450, 352] width 31 height 15
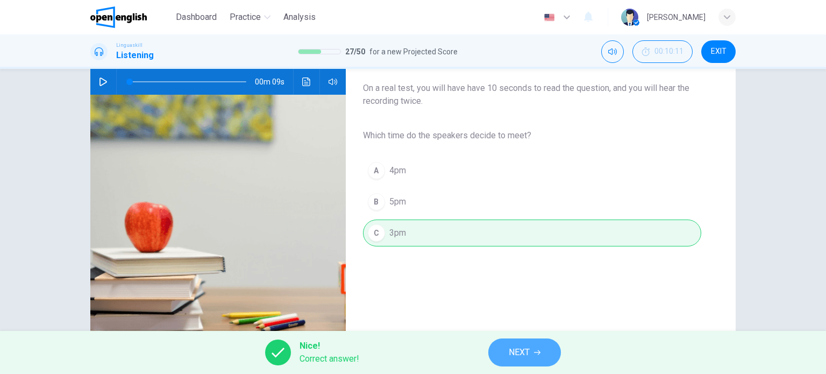
click at [534, 361] on button "NEXT" at bounding box center [525, 352] width 73 height 28
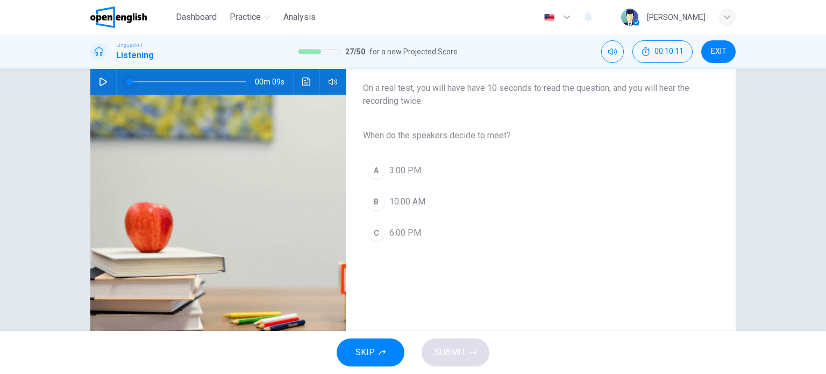
click at [126, 85] on span at bounding box center [129, 82] width 6 height 6
click at [102, 81] on icon "button" at bounding box center [104, 81] width 8 height 9
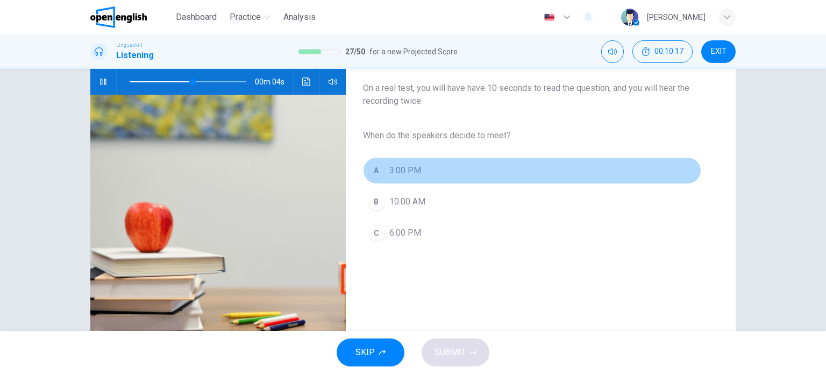
click at [373, 168] on div "A" at bounding box center [376, 170] width 17 height 17
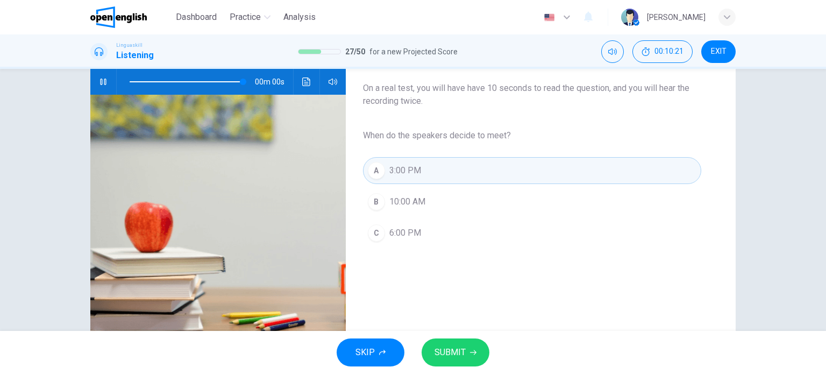
click at [459, 355] on span "SUBMIT" at bounding box center [450, 352] width 31 height 15
type input "*"
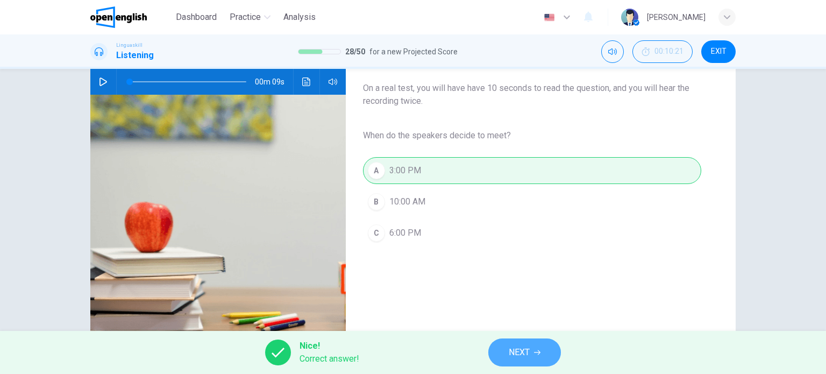
click at [520, 349] on span "NEXT" at bounding box center [519, 352] width 21 height 15
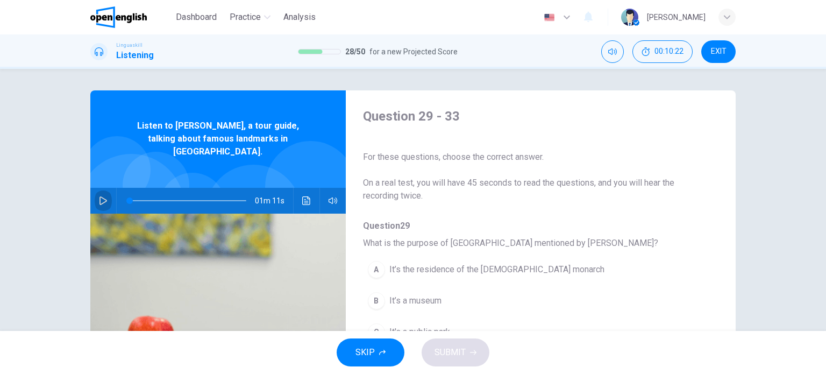
click at [100, 196] on icon "button" at bounding box center [104, 200] width 8 height 9
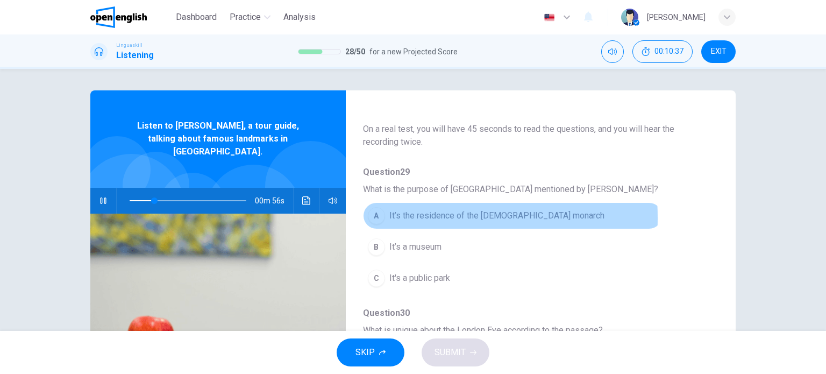
click at [378, 218] on div "A" at bounding box center [376, 215] width 17 height 17
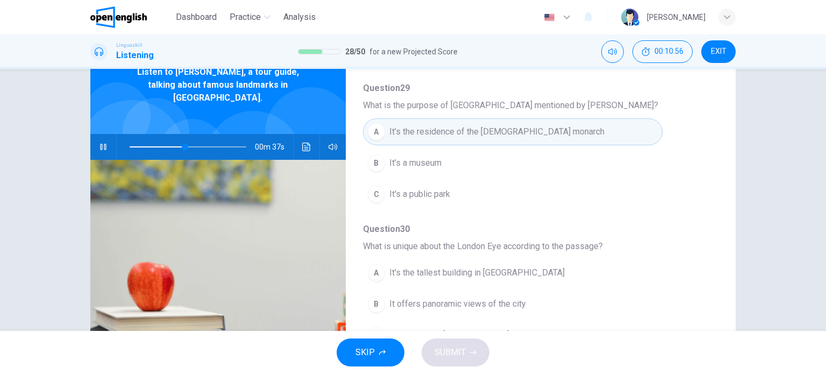
scroll to position [161, 0]
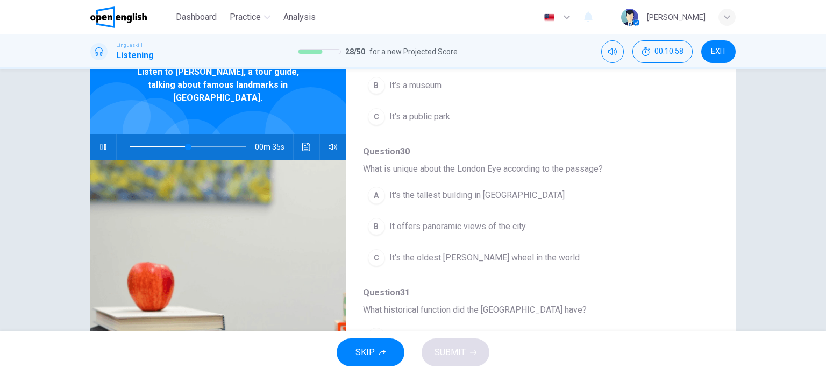
click at [378, 228] on div "B" at bounding box center [376, 226] width 17 height 17
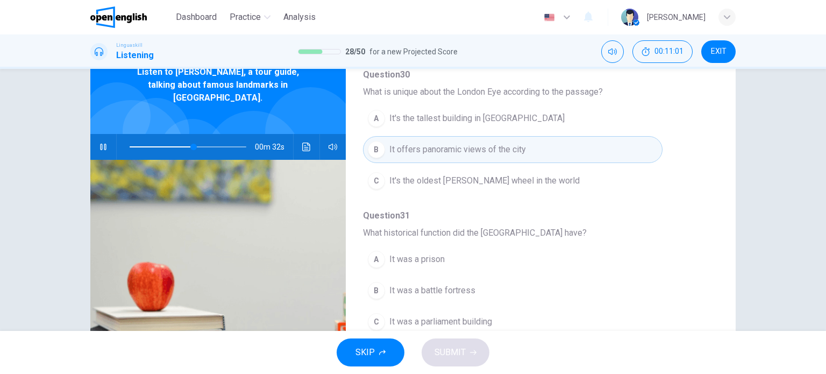
scroll to position [269, 0]
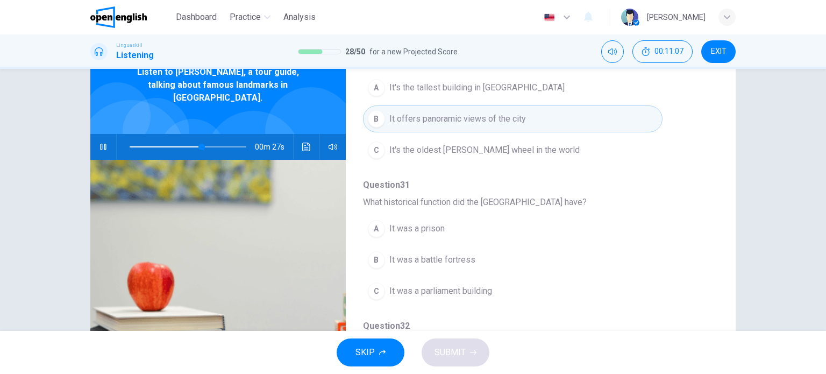
click at [374, 232] on div "A" at bounding box center [376, 228] width 17 height 17
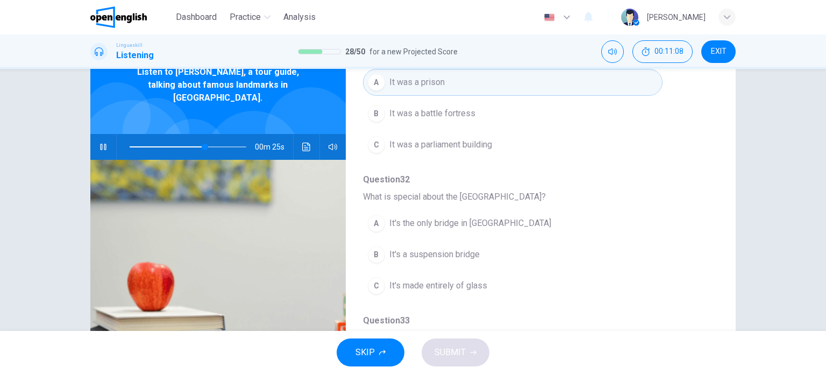
scroll to position [461, 0]
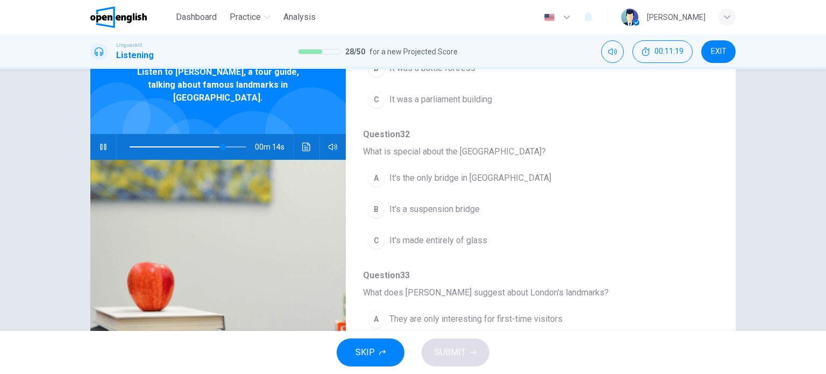
click at [375, 206] on div "B" at bounding box center [376, 209] width 17 height 17
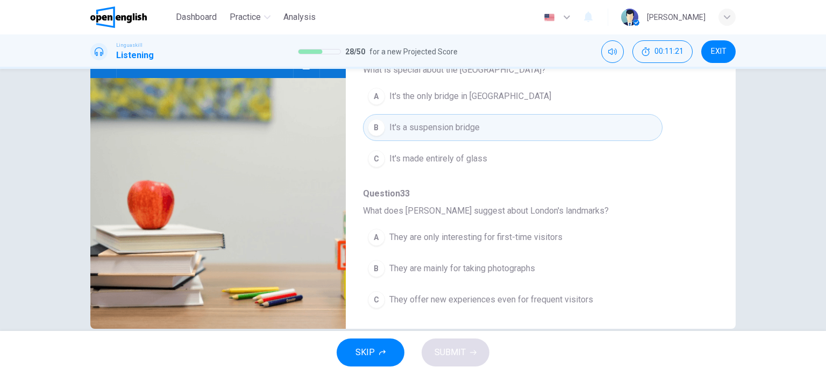
scroll to position [155, 0]
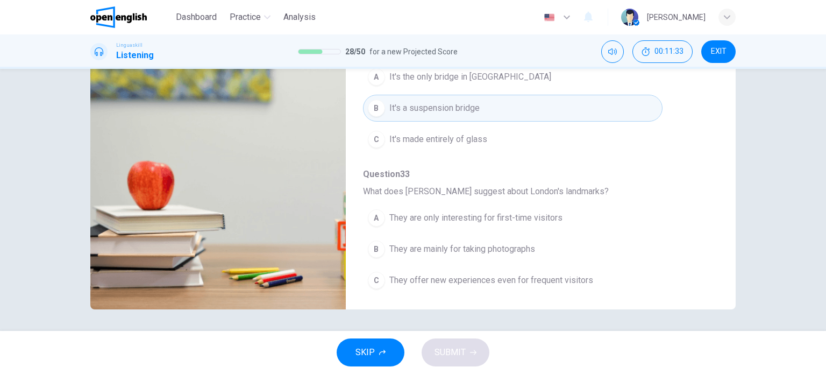
type input "*"
click at [369, 272] on div "C" at bounding box center [376, 280] width 17 height 17
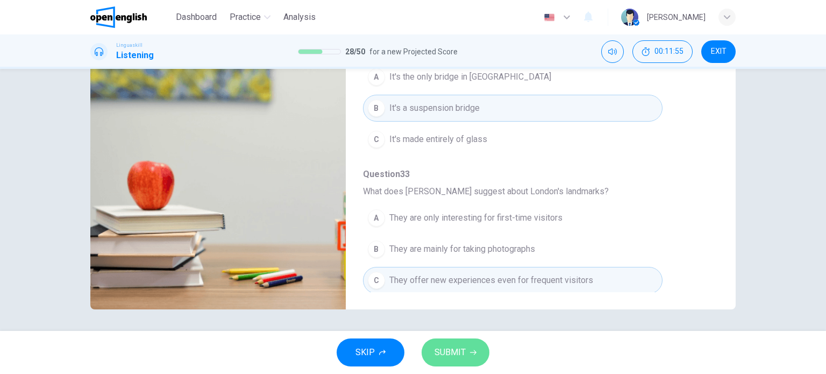
click at [464, 350] on span "SUBMIT" at bounding box center [450, 352] width 31 height 15
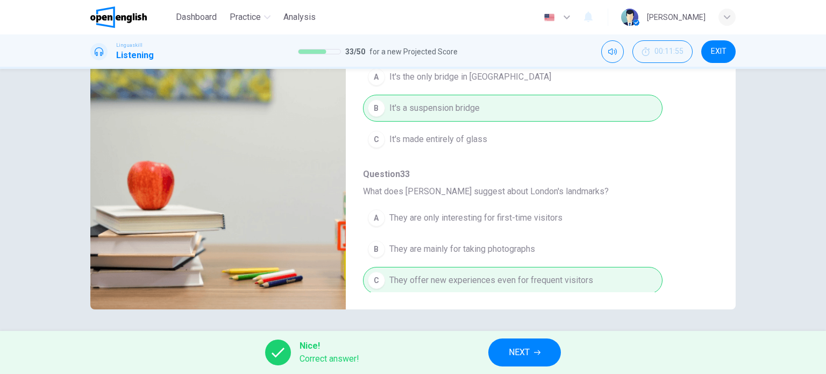
click at [514, 345] on span "NEXT" at bounding box center [519, 352] width 21 height 15
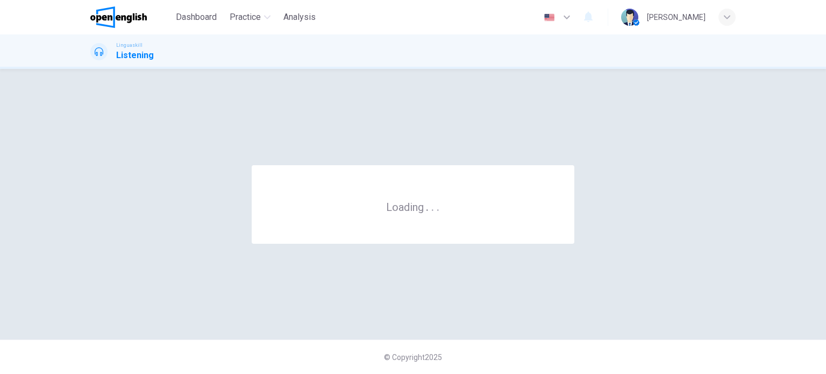
scroll to position [0, 0]
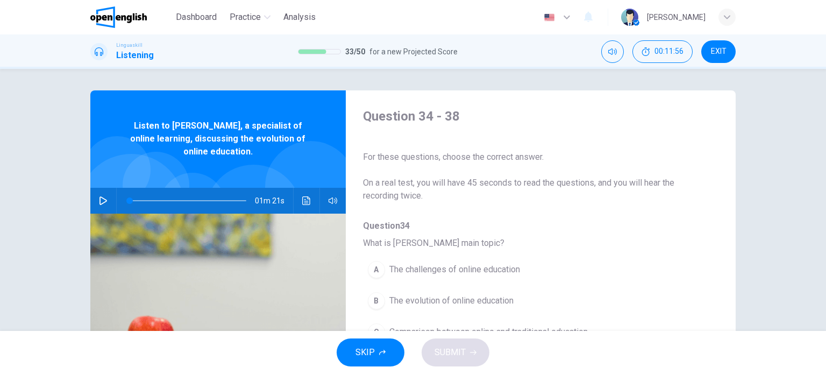
click at [100, 201] on icon "button" at bounding box center [103, 200] width 9 height 9
click at [103, 197] on icon "button" at bounding box center [103, 200] width 6 height 6
type input "**"
